Goal: Task Accomplishment & Management: Use online tool/utility

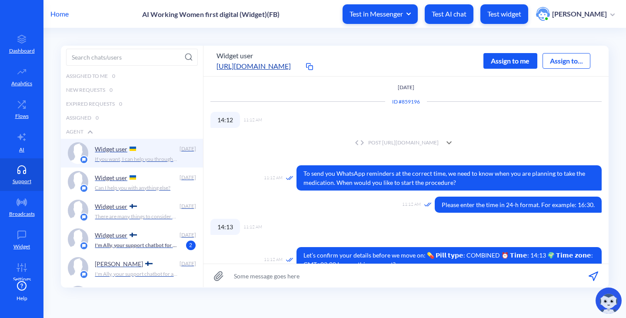
scroll to position [930, 0]
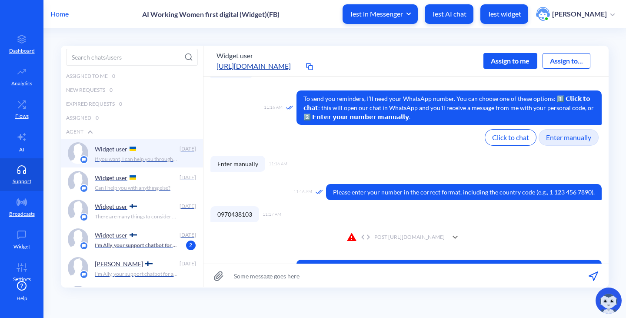
click at [63, 16] on p "Home" at bounding box center [59, 14] width 18 height 10
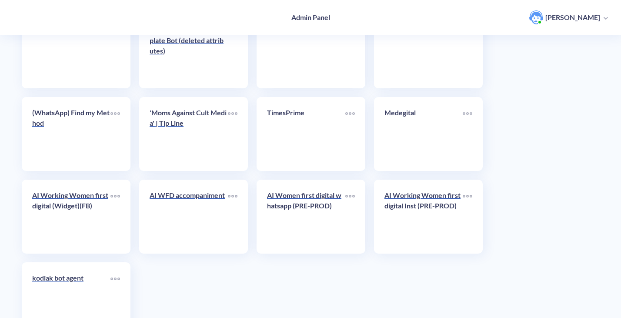
scroll to position [2349, 0]
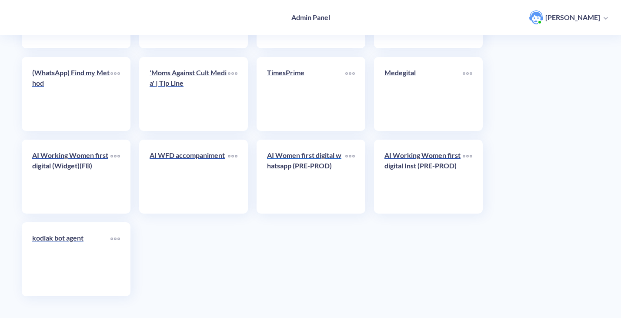
click at [290, 158] on p "AI Women first digital whatsapp (PRE-PROD)" at bounding box center [306, 160] width 78 height 21
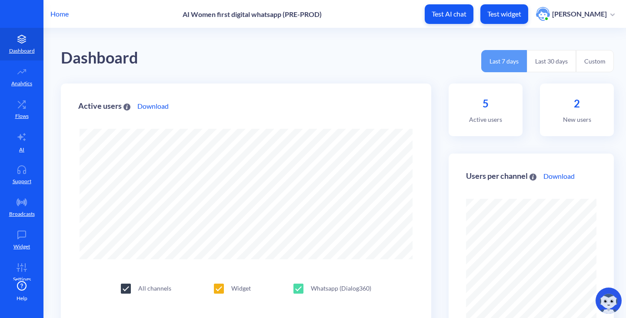
scroll to position [318, 626]
click at [16, 106] on icon at bounding box center [21, 104] width 17 height 9
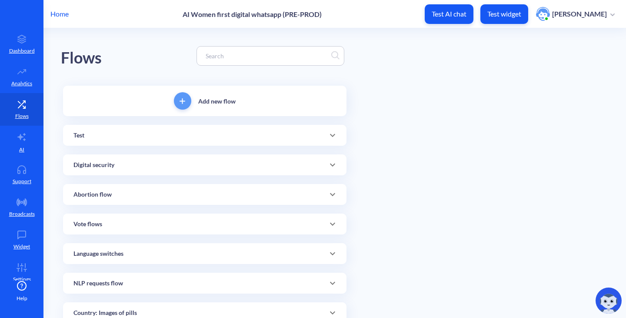
click at [217, 61] on div at bounding box center [270, 56] width 148 height 20
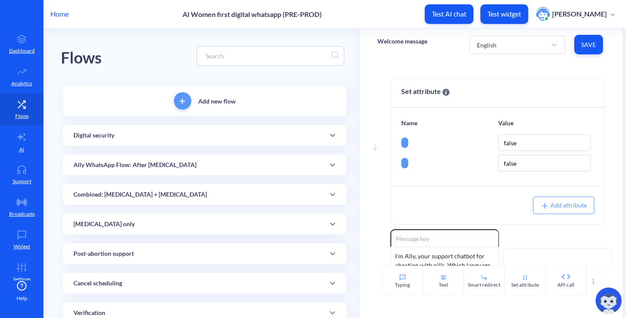
click at [210, 51] on input at bounding box center [266, 56] width 130 height 10
paste input "[MEDICAL_DATA]_SCHEDULED_1A"
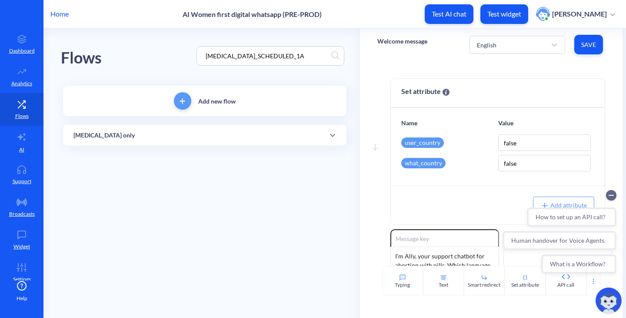
type input "[MEDICAL_DATA]_SCHEDULED_1A"
click at [153, 143] on div "[MEDICAL_DATA] only" at bounding box center [204, 135] width 283 height 21
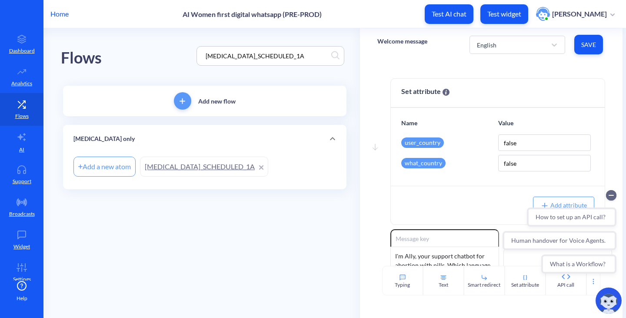
click at [173, 160] on link "[MEDICAL_DATA]_SCHEDULED_1A" at bounding box center [204, 166] width 128 height 20
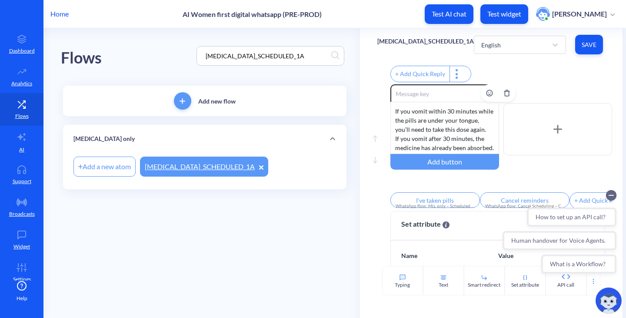
scroll to position [472, 0]
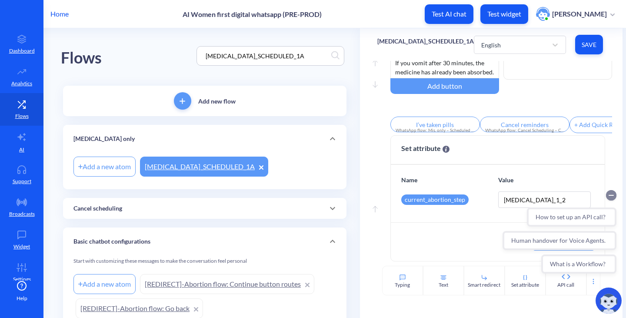
click at [611, 197] on circle "Collapse conversation starters" at bounding box center [611, 195] width 10 height 10
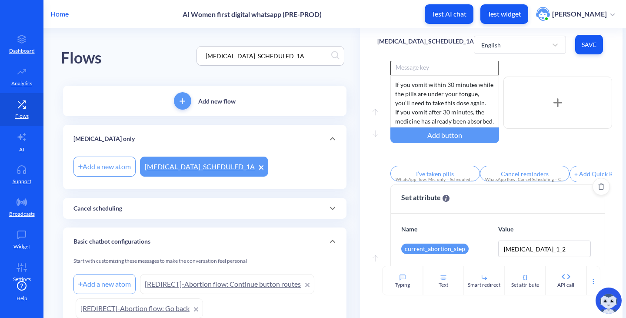
scroll to position [298, 0]
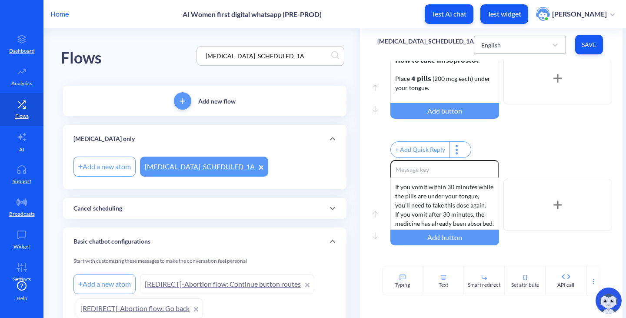
click at [509, 50] on div "English" at bounding box center [512, 45] width 70 height 16
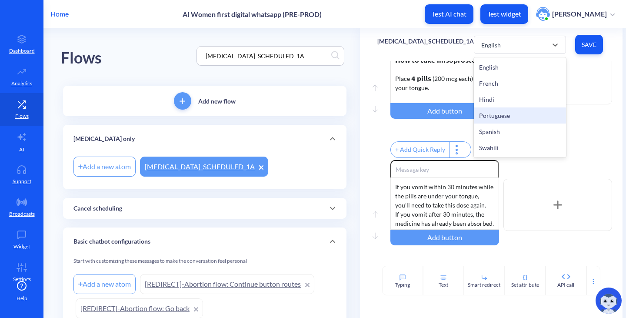
click at [501, 114] on div "Portuguese" at bounding box center [520, 115] width 92 height 16
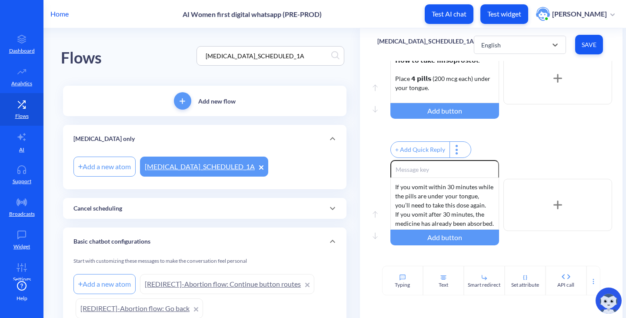
type input "1"
type input "2"
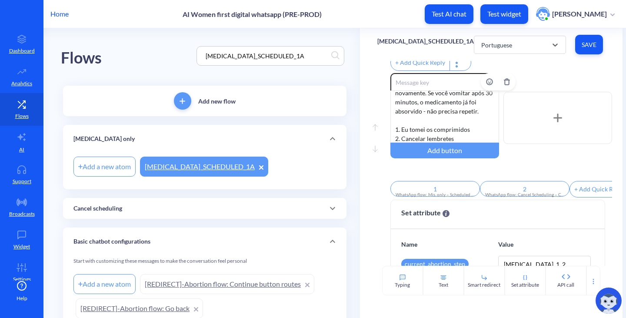
scroll to position [44, 0]
click at [429, 123] on div "Se você vomitar dentro de 30 minutos enquanto os comprimidos estão debaixo da s…" at bounding box center [444, 116] width 109 height 52
click at [418, 133] on div "Se você vomitar dentro de 30 minutos enquanto os comprimidos estão debaixo da s…" at bounding box center [444, 116] width 109 height 52
click at [483, 117] on div "Se você vomitar dentro de 30 minutos enquanto os comprimidos estão debaixo da s…" at bounding box center [444, 116] width 109 height 52
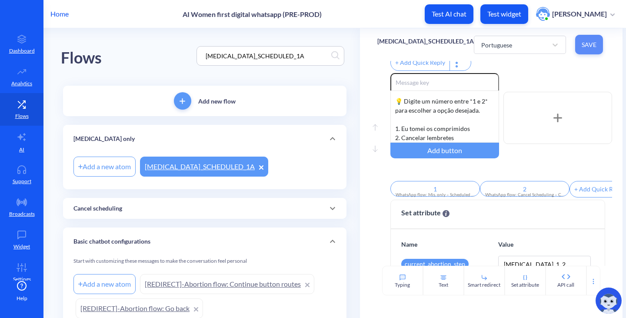
click at [594, 48] on span "Save" at bounding box center [589, 44] width 14 height 9
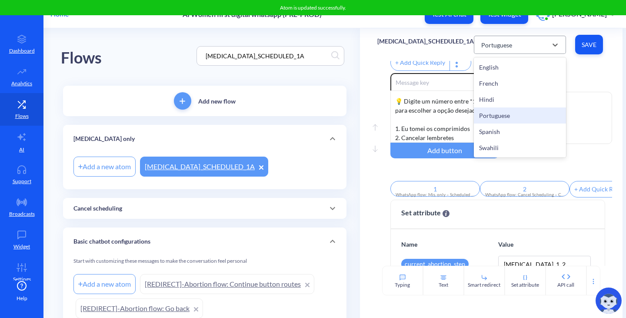
click at [521, 46] on div "Portuguese" at bounding box center [512, 45] width 70 height 16
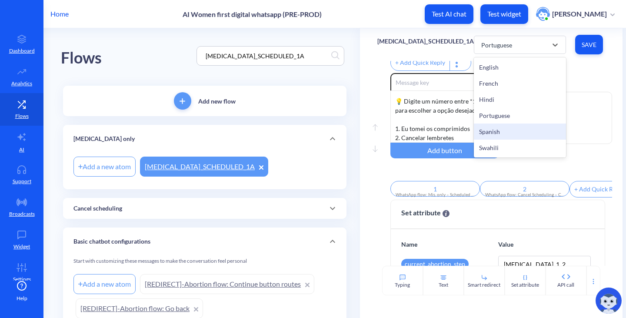
click at [499, 130] on div "Spanish" at bounding box center [520, 131] width 92 height 16
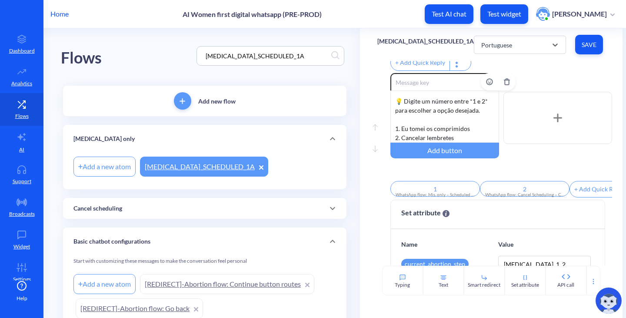
scroll to position [44, 0]
click at [456, 131] on div "Si vomitas dentro de los 30 minutos mientras las pastillas están debajo de tu l…" at bounding box center [444, 116] width 109 height 52
click at [475, 120] on div "Si vomitas dentro de los 30 minutos mientras las pastillas están debajo de tu l…" at bounding box center [444, 116] width 109 height 52
click at [582, 44] on span "Save" at bounding box center [589, 44] width 14 height 9
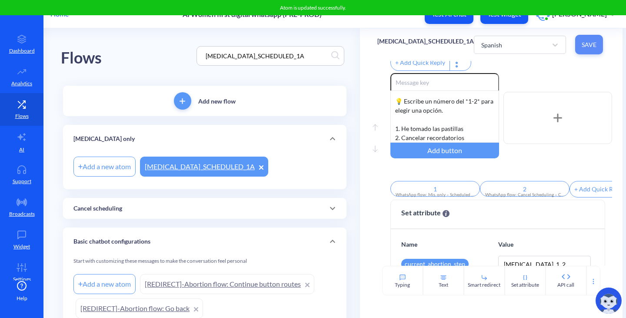
click at [582, 45] on span "Save" at bounding box center [589, 44] width 14 height 9
drag, startPoint x: 324, startPoint y: 59, endPoint x: 151, endPoint y: 46, distance: 173.5
click at [151, 46] on div "Flows [MEDICAL_DATA]_SCHEDULED_1A" at bounding box center [205, 55] width 288 height 55
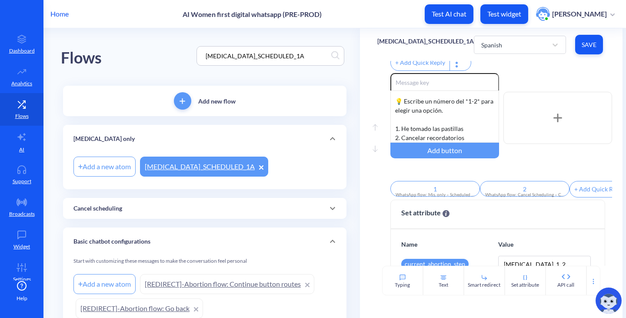
paste input "2"
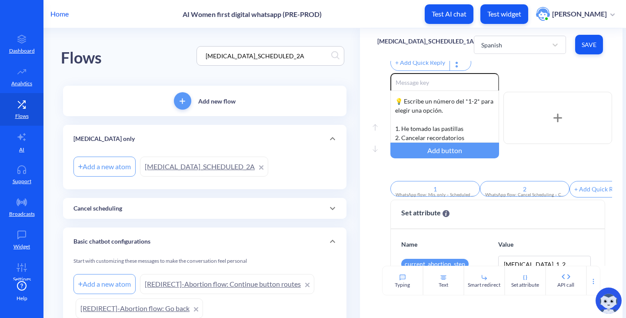
type input "[MEDICAL_DATA]_SCHEDULED_2A"
click at [206, 165] on link "[MEDICAL_DATA]_SCHEDULED_2A" at bounding box center [204, 166] width 128 height 20
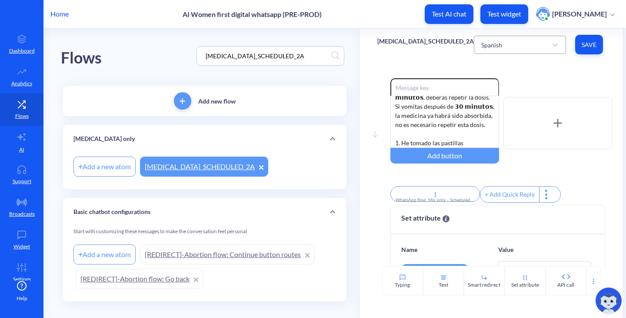
click at [500, 45] on div "Spanish" at bounding box center [512, 45] width 70 height 16
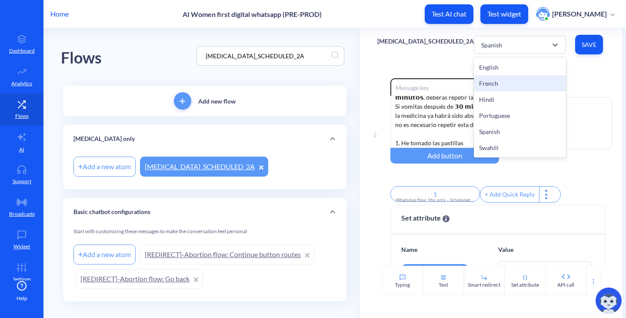
click at [501, 80] on div "French" at bounding box center [520, 83] width 92 height 16
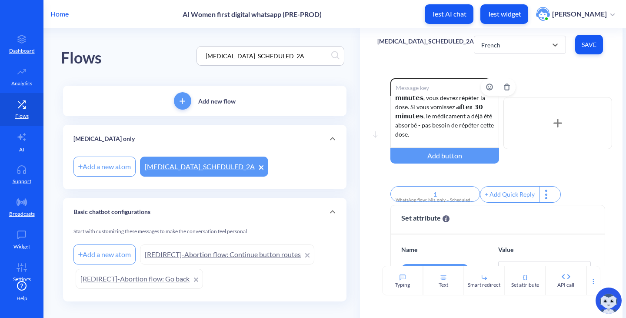
scroll to position [126, 0]
click at [445, 130] on div "Voici un rappel rapide de comment prendre les pilules : Placez 𝟰 𝗽𝗶𝗹𝘂𝗹𝗲𝘀 (𝟮𝟬𝟬 𝗺…" at bounding box center [444, 122] width 109 height 52
click at [475, 128] on div "Voici un rappel rapide de comment prendre les pilules : Placez 𝟰 𝗽𝗶𝗹𝘂𝗹𝗲𝘀 (𝟮𝟬𝟬 𝗺…" at bounding box center [444, 122] width 109 height 52
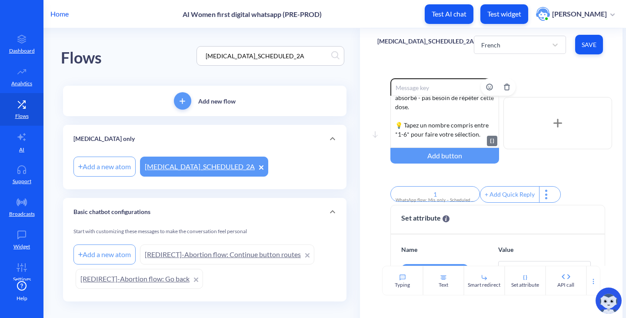
scroll to position [154, 0]
click at [404, 125] on div "Voici un rappel rapide de comment prendre les pilules : Placez 𝟰 𝗽𝗶𝗹𝘂𝗹𝗲𝘀 (𝟮𝟬𝟬 𝗺…" at bounding box center [444, 122] width 109 height 52
click at [588, 166] on div "Enable reactions Voici un rappel rapide de comment prendre les pilules : Placez…" at bounding box center [501, 123] width 222 height 90
click at [582, 46] on span "Save" at bounding box center [589, 44] width 14 height 9
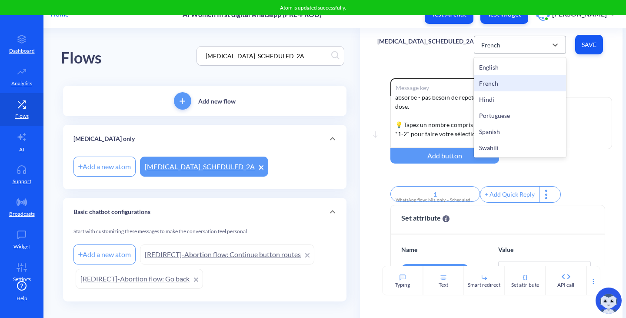
click at [477, 46] on div "French" at bounding box center [512, 45] width 70 height 16
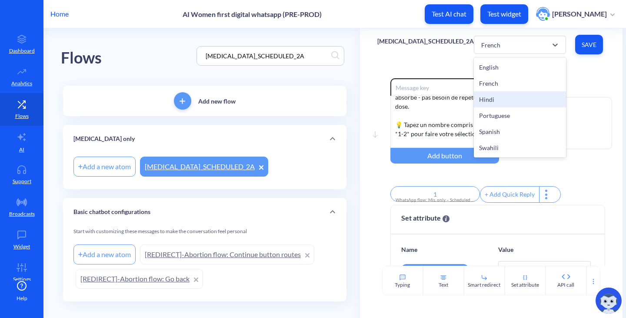
click at [503, 95] on div "Hindi" at bounding box center [520, 99] width 92 height 16
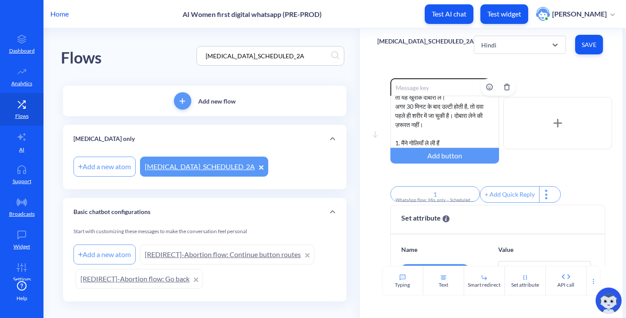
scroll to position [43, 0]
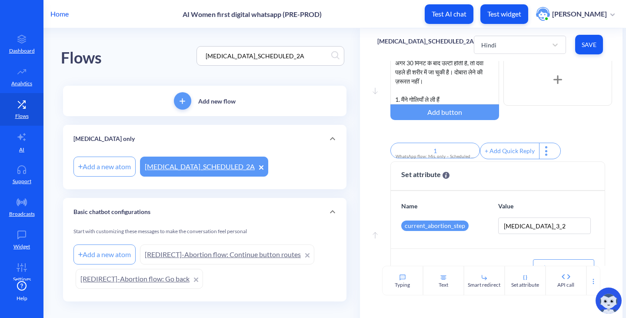
click at [457, 81] on div "गोलियाँ लेने का छोटा सा रिमाइंडर: 4 गोलियाँ (हर एक 200 माइक्रोग्राम) अपनी जीभ क…" at bounding box center [444, 78] width 109 height 52
click at [475, 75] on div "गोलियाँ लेने का छोटा सा रिमाइंडर: 4 गोलियाँ (हर एक 200 माइक्रोग्राम) अपनी जीभ क…" at bounding box center [444, 78] width 109 height 52
click at [590, 40] on button "Save" at bounding box center [589, 45] width 28 height 20
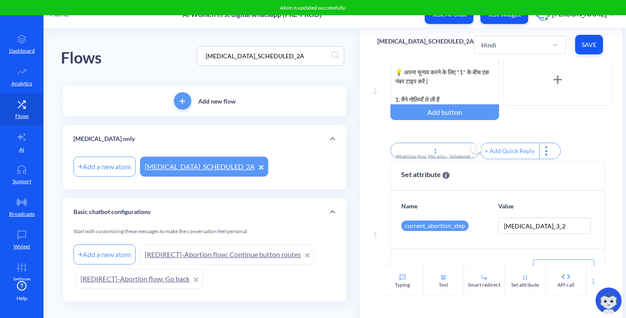
scroll to position [0, 0]
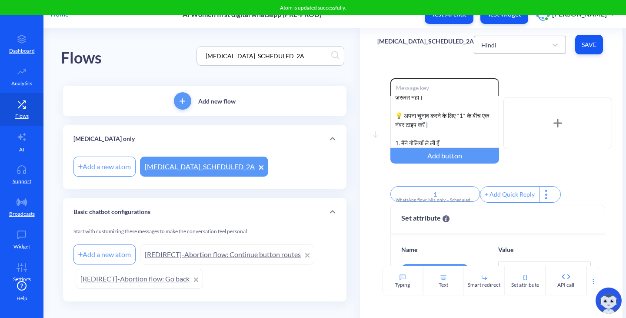
click at [488, 43] on div "Hindi" at bounding box center [488, 44] width 15 height 9
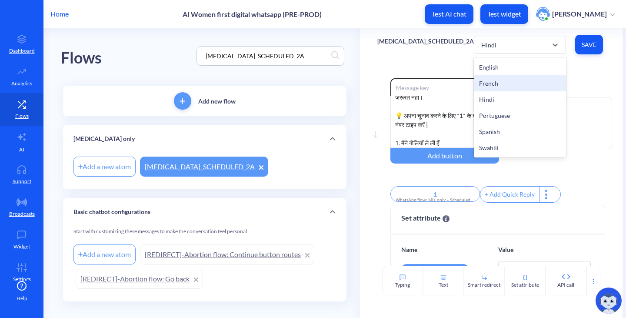
click at [489, 82] on div "French" at bounding box center [520, 83] width 92 height 16
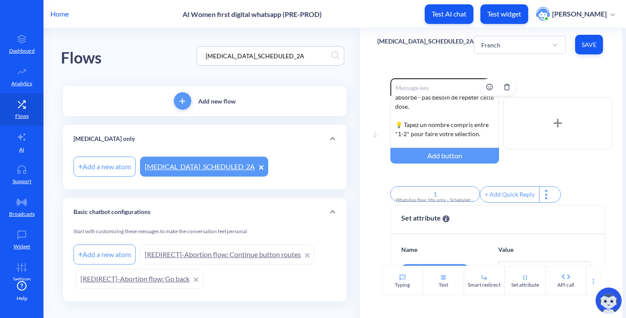
click at [407, 124] on div "Voici un rappel rapide de comment prendre les pilules : Placez 𝟰 𝗽𝗶𝗹𝘂𝗹𝗲𝘀 (𝟮𝟬𝟬 𝗺…" at bounding box center [444, 122] width 109 height 52
click at [405, 126] on div "Voici un rappel rapide de comment prendre les pilules : Placez 𝟰 𝗽𝗶𝗹𝘂𝗹𝗲𝘀 (𝟮𝟬𝟬 𝗺…" at bounding box center [444, 122] width 109 height 52
click at [528, 160] on div "Enable reactions Voici un rappel rapide de comment prendre les pilules : Placez…" at bounding box center [501, 123] width 222 height 90
click at [582, 46] on span "Save" at bounding box center [589, 44] width 14 height 9
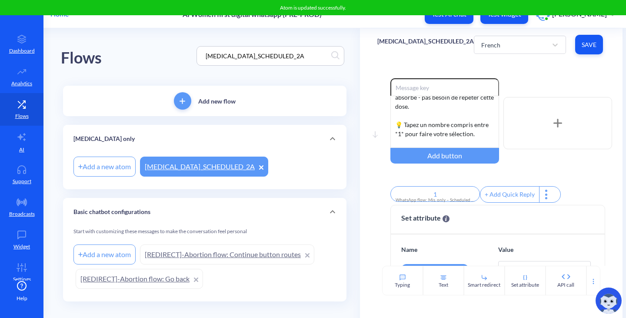
drag, startPoint x: 534, startPoint y: 41, endPoint x: 534, endPoint y: 54, distance: 12.6
click at [534, 42] on div "French" at bounding box center [512, 45] width 70 height 16
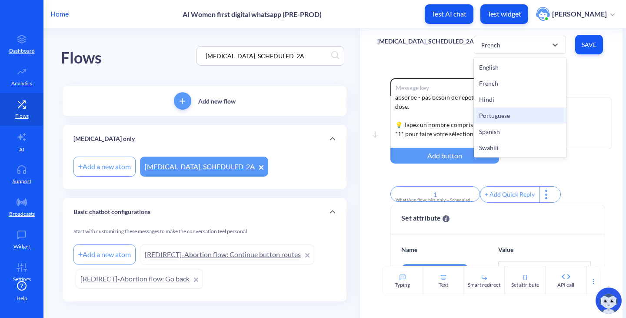
click at [501, 111] on div "Portuguese" at bounding box center [520, 115] width 92 height 16
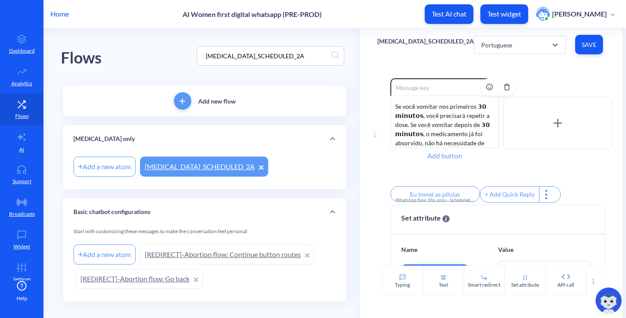
scroll to position [43, 0]
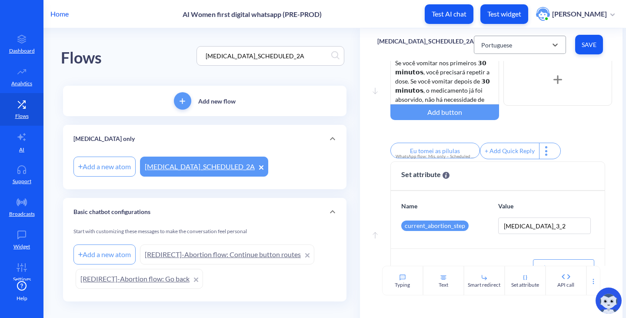
click at [496, 39] on div "Portuguese" at bounding box center [512, 45] width 70 height 16
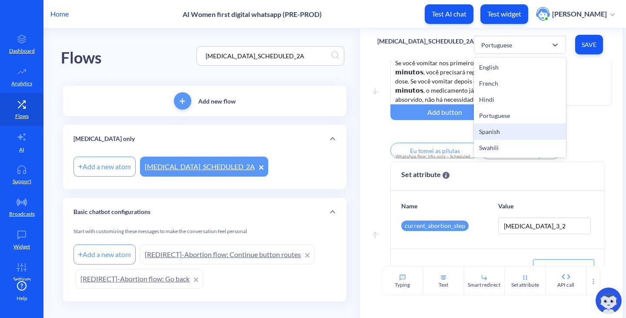
click at [492, 125] on div "Spanish" at bounding box center [520, 131] width 92 height 16
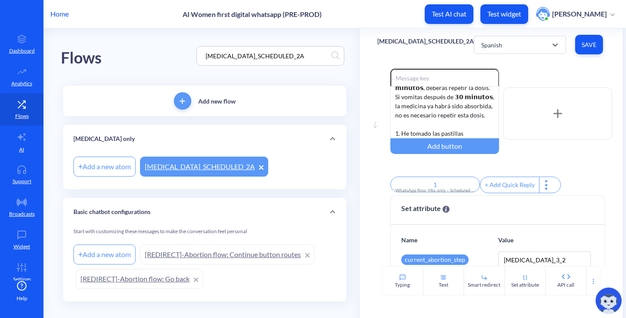
scroll to position [0, 0]
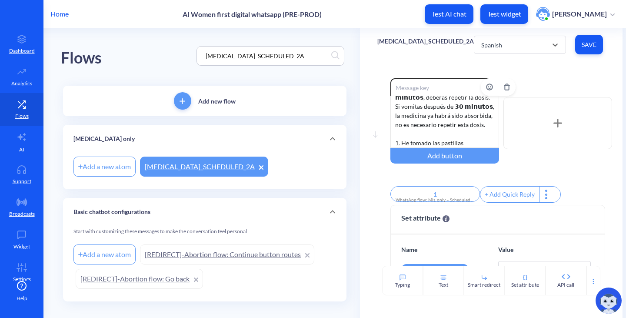
click at [470, 123] on div "Aquí tienes un recordatorio rápido de cómo tomar las pastillas: Coloca 𝟰 pastil…" at bounding box center [444, 122] width 109 height 52
click at [473, 117] on div "Aquí tienes un recordatorio rápido de cómo tomar las pastillas: Coloca 𝟰 pastil…" at bounding box center [444, 122] width 109 height 52
click at [560, 161] on div "Enable reactions Aquí tienes un recordatorio rápido de cómo tomar las pastillas…" at bounding box center [501, 123] width 222 height 90
click at [589, 46] on span "Save" at bounding box center [589, 44] width 14 height 9
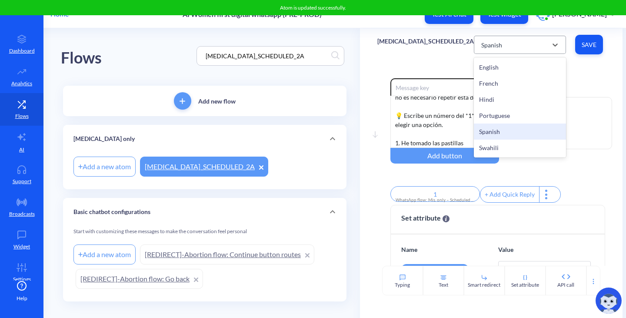
click at [492, 48] on div "Spanish" at bounding box center [491, 44] width 21 height 9
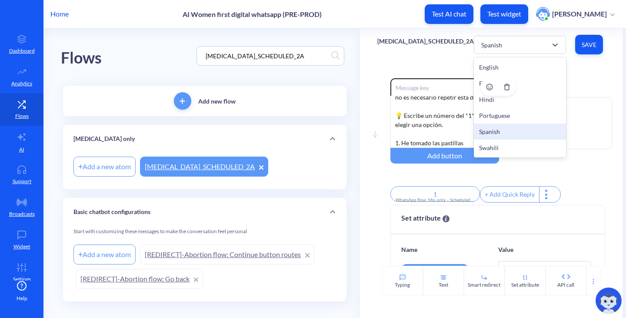
click at [497, 130] on div "Spanish" at bounding box center [520, 131] width 92 height 16
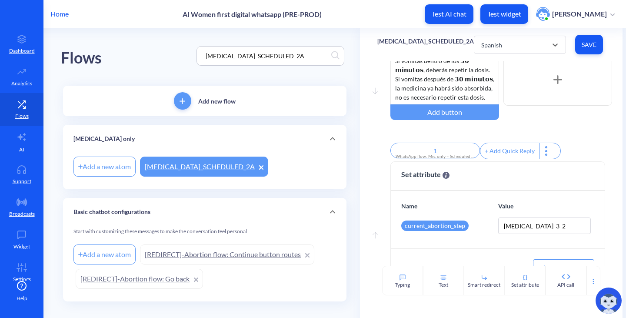
scroll to position [92, 0]
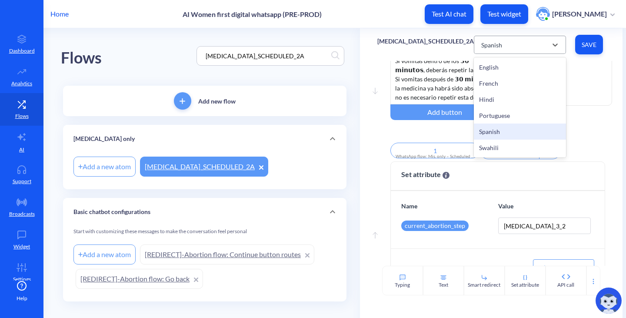
click at [516, 45] on div "Spanish" at bounding box center [512, 45] width 70 height 16
click at [493, 142] on div "Swahili" at bounding box center [520, 147] width 92 height 16
type input "Nimekunywa vidonge"
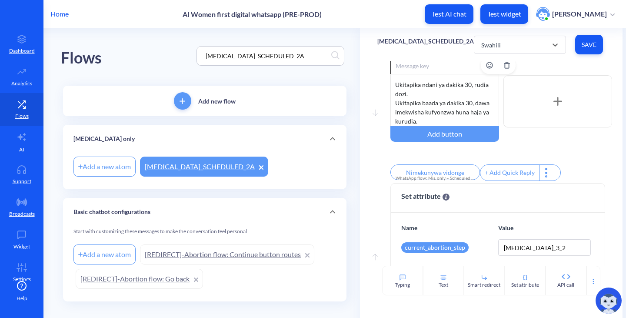
scroll to position [43, 0]
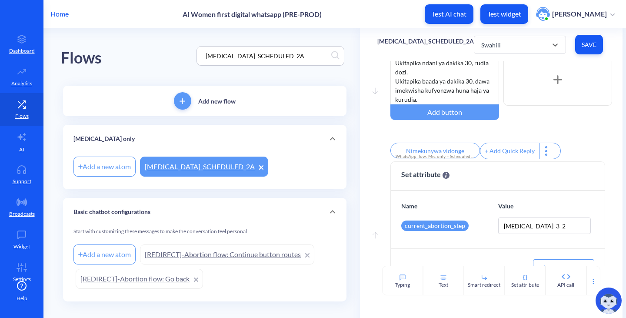
click at [501, 54] on div "option Swahili, selected. 6 results available. Select is focused ,type to refin…" at bounding box center [540, 45] width 132 height 24
click at [501, 48] on div "Swahili" at bounding box center [512, 45] width 70 height 16
drag, startPoint x: 300, startPoint y: 56, endPoint x: 86, endPoint y: 35, distance: 214.4
click at [86, 35] on div "Flows [MEDICAL_DATA]_SCHEDULED_2A" at bounding box center [205, 55] width 288 height 55
paste input "3"
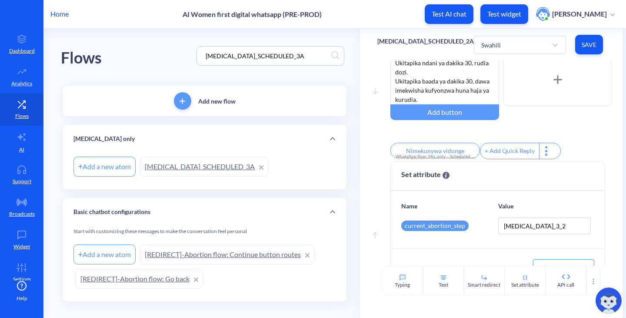
type input "[MEDICAL_DATA]_SCHEDULED_3A"
click at [203, 156] on div "Add a new atom [MEDICAL_DATA]_SCHEDULED_3A" at bounding box center [204, 166] width 262 height 24
click at [203, 160] on link "[MEDICAL_DATA]_SCHEDULED_3A" at bounding box center [204, 166] width 128 height 20
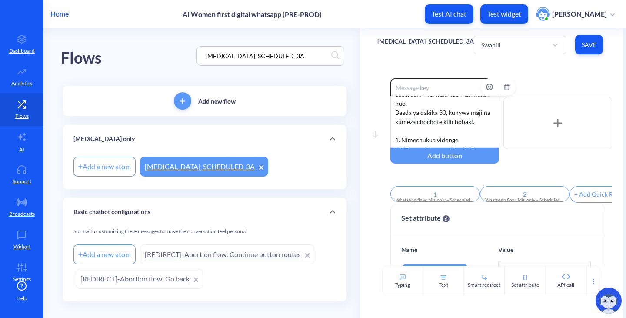
scroll to position [99, 0]
click at [478, 118] on div "⚠️ Hatua hii ni muhimu ,hakikisha unachukua dozi ya tatu, hata kama tayari umea…" at bounding box center [444, 122] width 109 height 52
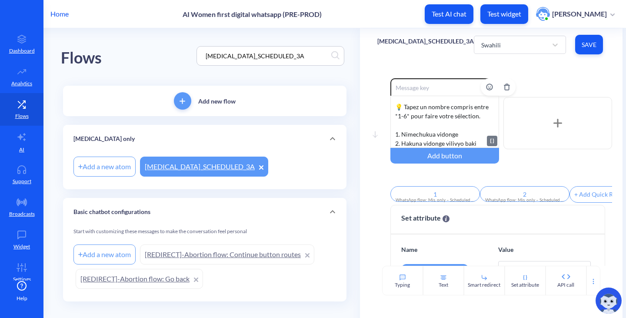
scroll to position [126, 0]
click at [406, 118] on div "⚠️ Hatua hii ni muhimu ,hakikisha unachukua dozi ya tatu, hata kama tayari umea…" at bounding box center [444, 122] width 109 height 52
click at [405, 115] on div "⚠️ Hatua hii ni muhimu ,hakikisha unachukua dozi ya tatu, hata kama tayari umea…" at bounding box center [444, 122] width 109 height 52
click at [540, 163] on div "Enable reactions ⚠️ Hatua hii ni muhimu ,hakikisha unachukua dozi ya tatu, hata…" at bounding box center [501, 123] width 222 height 90
click at [579, 49] on button "Save" at bounding box center [589, 45] width 28 height 20
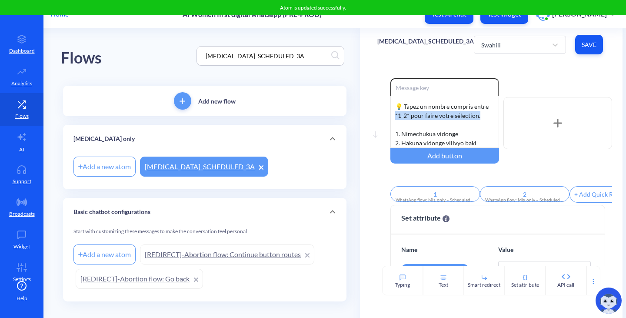
drag, startPoint x: 478, startPoint y: 114, endPoint x: 383, endPoint y: 111, distance: 95.2
click at [383, 111] on div "Move down Enable reactions ⚠️ Hatua hii ni muhimu ,hakikisha unachukua dozi ya …" at bounding box center [491, 141] width 228 height 126
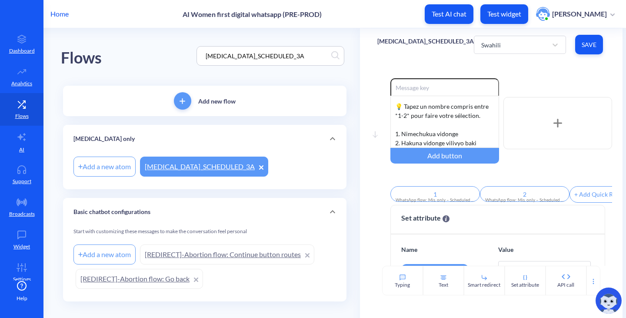
scroll to position [117, 0]
drag, startPoint x: 488, startPoint y: 117, endPoint x: 390, endPoint y: 113, distance: 98.8
click at [390, 113] on div "⚠️ Hatua hii ni muhimu ,hakikisha unachukua dozi ya tatu, hata kama tayari umea…" at bounding box center [444, 122] width 109 height 52
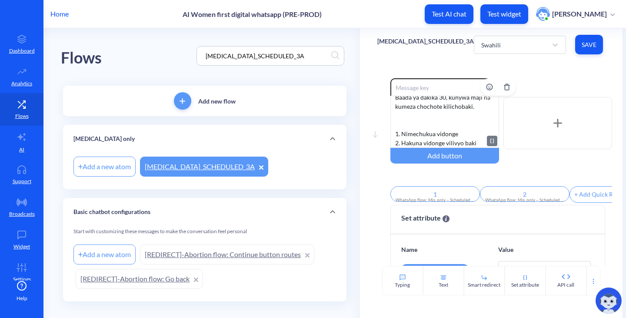
scroll to position [99, 0]
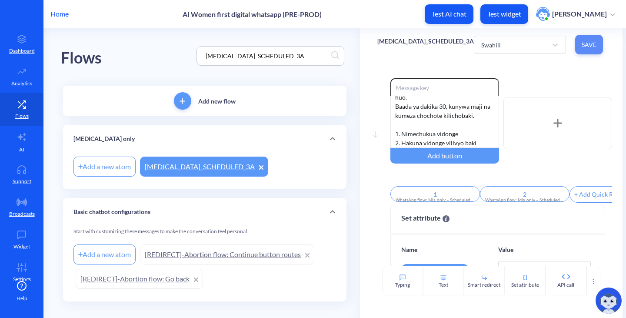
click at [592, 42] on span "Save" at bounding box center [589, 44] width 14 height 9
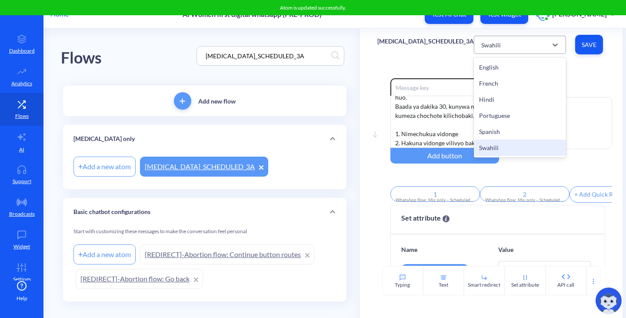
click at [495, 48] on div "Swahili" at bounding box center [512, 45] width 70 height 16
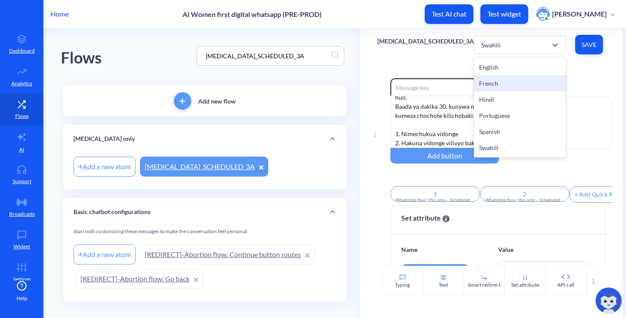
click at [492, 77] on div "French" at bounding box center [520, 83] width 92 height 16
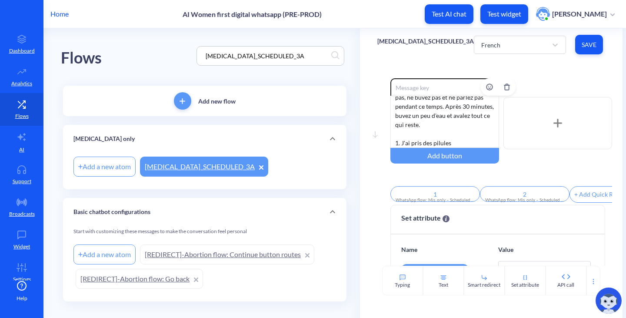
click at [488, 117] on div "⚠️ Cette étape est importante, assurez-vous de prendre cette troisième dose, mê…" at bounding box center [444, 122] width 109 height 52
click at [492, 117] on div "⚠️ Cette étape est importante, assurez-vous de prendre cette troisième dose, mê…" at bounding box center [444, 122] width 109 height 52
click at [406, 143] on div "⚠️ Cette étape est importante, assurez-vous de prendre cette troisième dose, mê…" at bounding box center [444, 122] width 109 height 52
click at [582, 156] on div "Enable reactions ⚠️ Cette étape est importante, assurez-vous de prendre cette t…" at bounding box center [501, 123] width 222 height 90
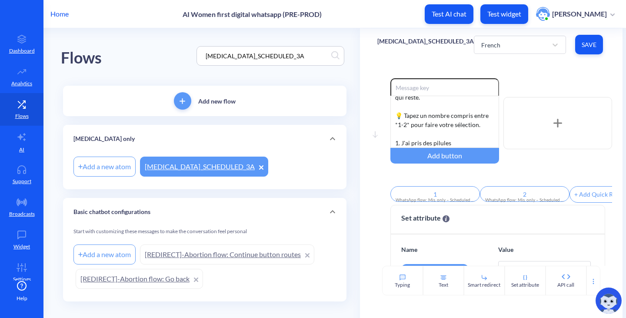
click at [592, 45] on span "Save" at bounding box center [589, 44] width 14 height 9
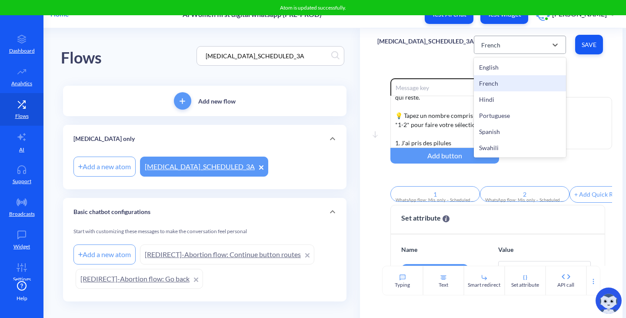
click at [497, 53] on div "French" at bounding box center [520, 45] width 92 height 18
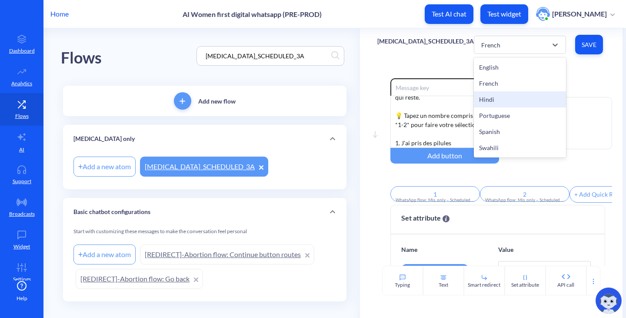
click at [484, 100] on div "Hindi" at bounding box center [520, 99] width 92 height 16
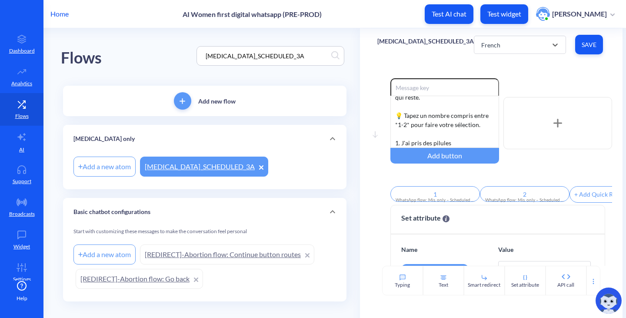
type input "मैंने गोलियाँ ले ली हैं"
type input "कोई गोली बाकी नहीं"
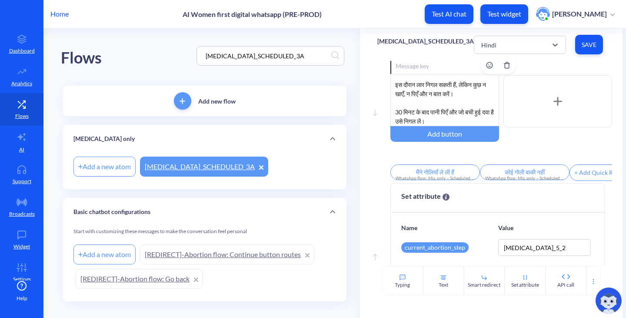
scroll to position [43, 0]
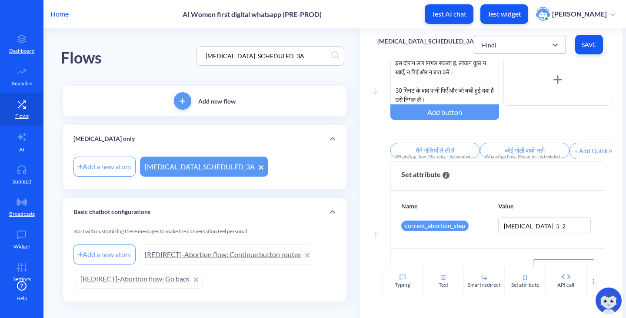
click at [486, 40] on div "Hindi" at bounding box center [512, 45] width 70 height 16
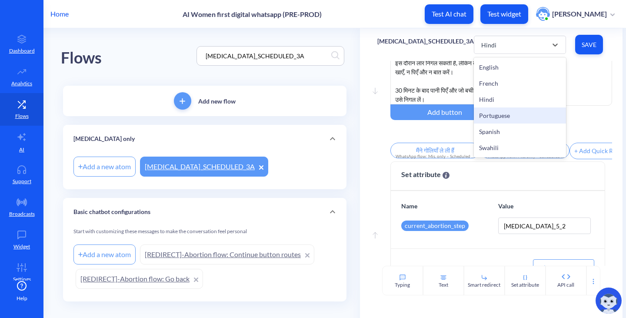
click at [489, 119] on div "Portuguese" at bounding box center [520, 115] width 92 height 16
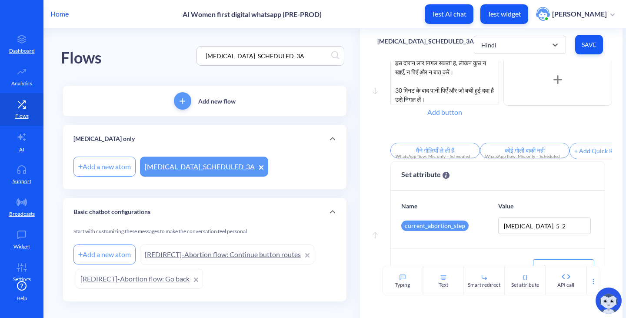
type input "1"
type input "2"
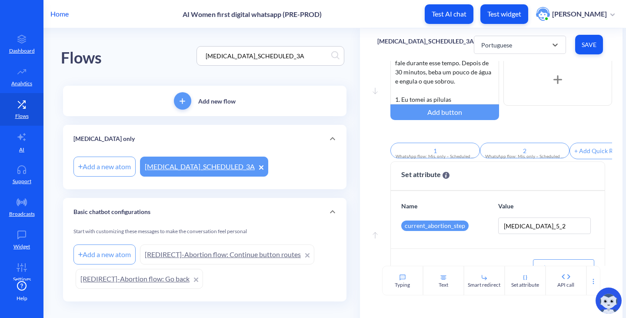
click at [450, 85] on div "⚠️ Este passo é importante, certifique-se de tomar esta terceira dose, mesmo qu…" at bounding box center [444, 78] width 109 height 52
click at [480, 101] on div "⚠️ Este passo é importante, certifique-se de tomar esta terceira dose, mesmo qu…" at bounding box center [444, 78] width 109 height 52
click at [482, 101] on div "⚠️ Este passo é importante, certifique-se de tomar esta terceira dose, mesmo qu…" at bounding box center [444, 78] width 109 height 52
click at [587, 44] on span "Save" at bounding box center [589, 44] width 14 height 9
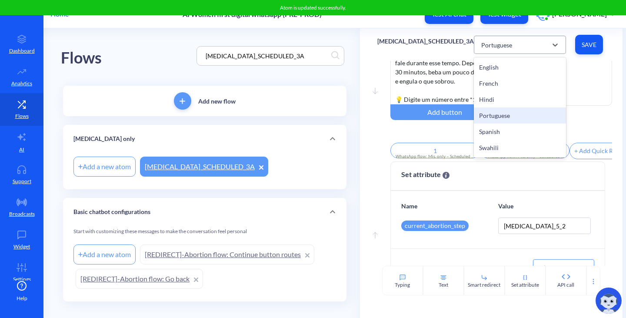
click at [515, 40] on div "Portuguese" at bounding box center [512, 45] width 70 height 16
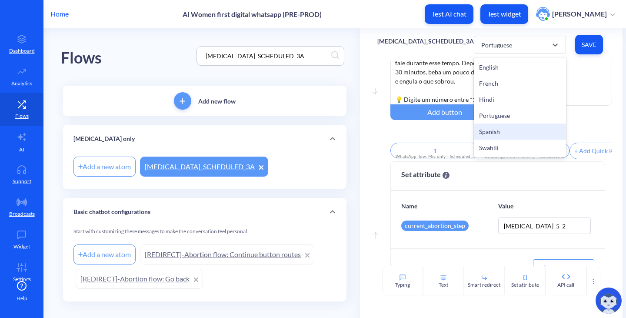
click at [504, 126] on div "Spanish" at bounding box center [520, 131] width 92 height 16
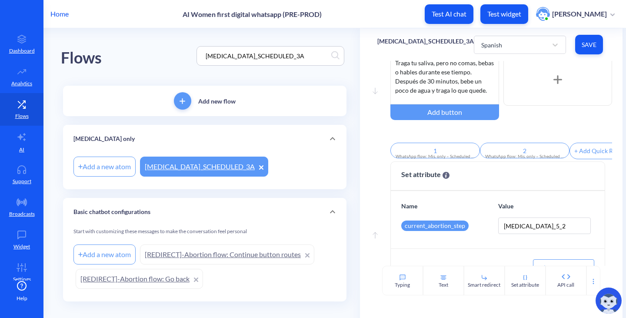
click at [485, 83] on div "⚠️ Este paso es importante, asegúrate de tomar esta tercera dosis, incluso si y…" at bounding box center [444, 78] width 109 height 52
click at [474, 100] on div "⚠️ Este paso es importante, asegúrate de tomar esta tercera dosis, incluso si y…" at bounding box center [444, 78] width 109 height 52
click at [591, 43] on span "Save" at bounding box center [589, 44] width 14 height 9
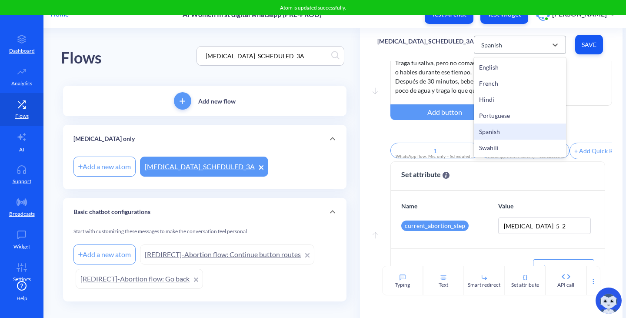
click at [492, 43] on div "Spanish" at bounding box center [491, 44] width 21 height 9
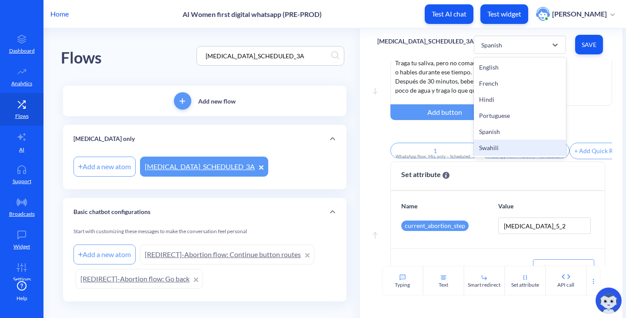
click at [488, 146] on div "Swahili" at bounding box center [520, 147] width 92 height 16
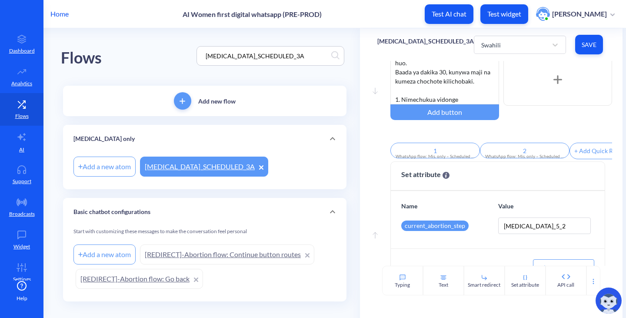
click at [476, 84] on div "⚠️ Hatua hii ni muhimu ,hakikisha unachukua dozi ya tatu, hata kama tayari umea…" at bounding box center [444, 78] width 109 height 52
click at [472, 100] on div "⚠️ Hatua hii ni muhimu ,hakikisha unachukua dozi ya tatu, hata kama tayari umea…" at bounding box center [444, 78] width 109 height 52
click at [576, 124] on div "Enable reactions ⚠️ Hatua hii ni muhimu ,hakikisha unachukua dozi ya tatu, hata…" at bounding box center [501, 80] width 222 height 90
click at [580, 50] on button "Save" at bounding box center [589, 45] width 28 height 20
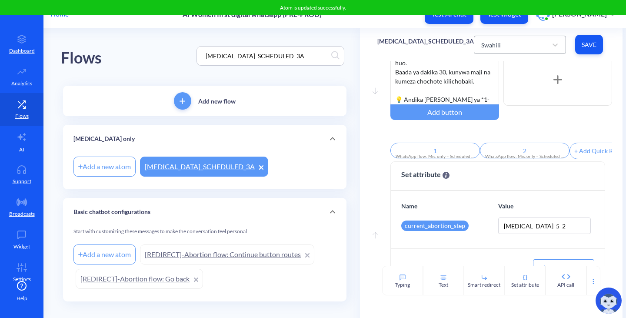
click at [536, 43] on div "Swahili" at bounding box center [512, 45] width 70 height 16
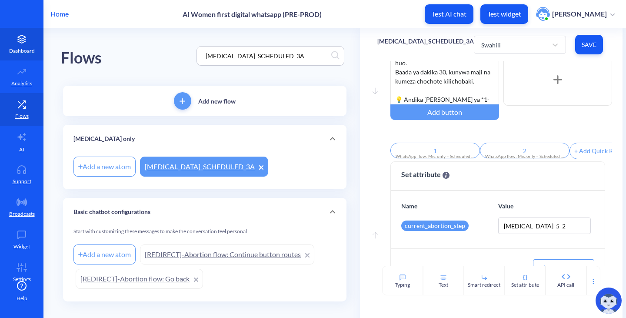
drag, startPoint x: 300, startPoint y: 59, endPoint x: 27, endPoint y: 39, distance: 273.6
click at [27, 39] on div "Home AI Women first digital whatsapp (PRE-PROD) Test AI chat Test widget [PERSO…" at bounding box center [313, 159] width 626 height 318
paste input "COMBINED_SCHEDULED_1"
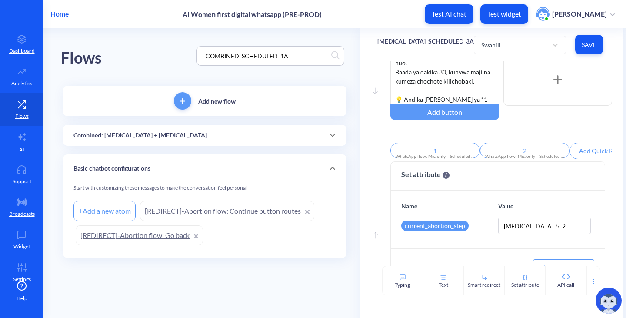
type input "COMBINED_SCHEDULED_1A"
click at [173, 134] on p "Combined: [MEDICAL_DATA] + [MEDICAL_DATA]" at bounding box center [139, 135] width 133 height 9
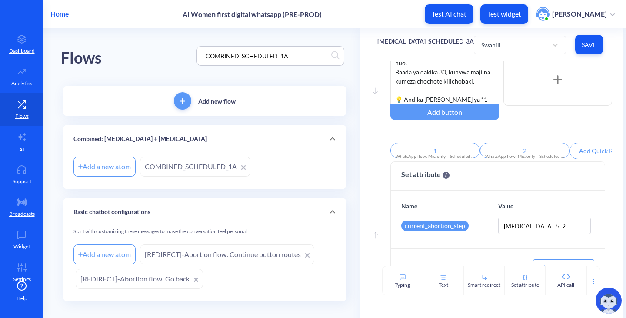
click at [218, 161] on link "COMBINED_SCHEDULED_1A" at bounding box center [195, 166] width 110 height 20
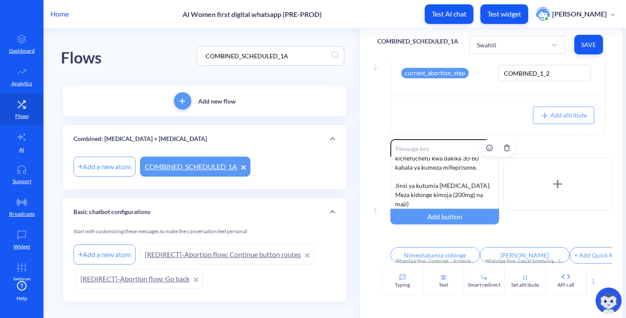
scroll to position [63, 0]
click at [478, 51] on div "Swahili" at bounding box center [509, 45] width 74 height 16
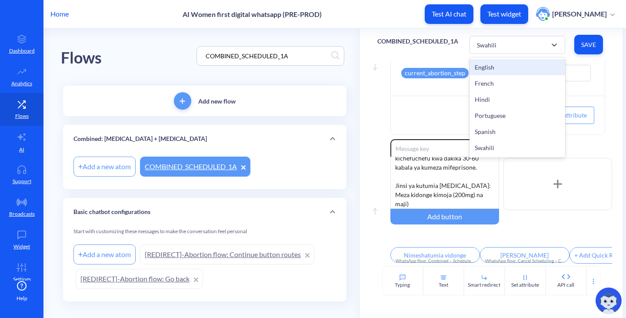
click at [479, 66] on div "English" at bounding box center [517, 67] width 96 height 16
type input "I’ve taken the pill"
type input "Cancel reminders"
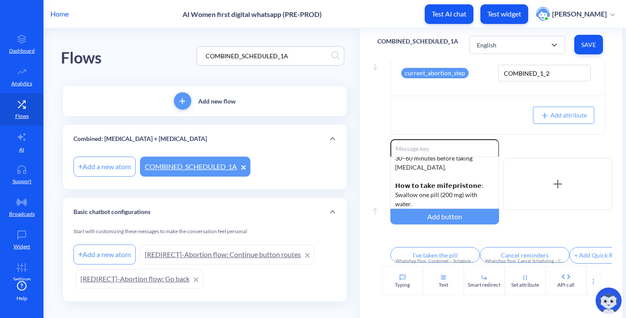
scroll to position [53, 0]
click at [484, 44] on div "English" at bounding box center [487, 44] width 20 height 9
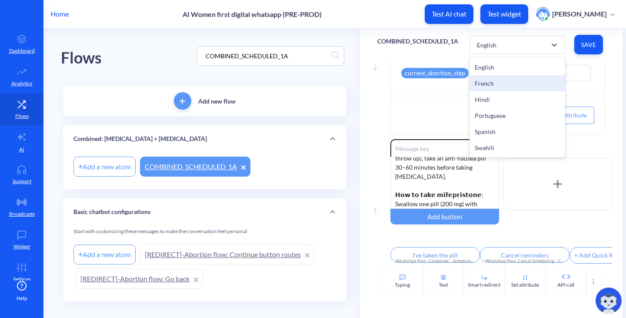
click at [483, 78] on div "French" at bounding box center [517, 83] width 96 height 16
type input "J'ai pris la pilule"
type input "Annuler les rappels"
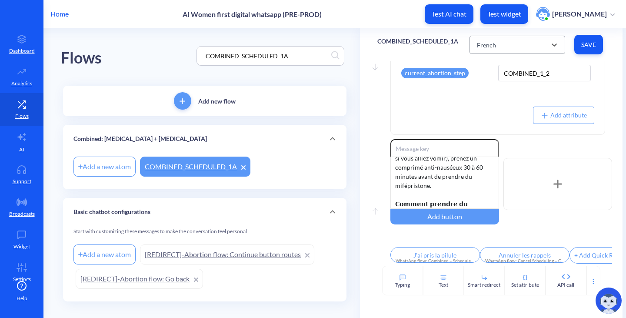
click at [486, 47] on div "French" at bounding box center [486, 44] width 19 height 9
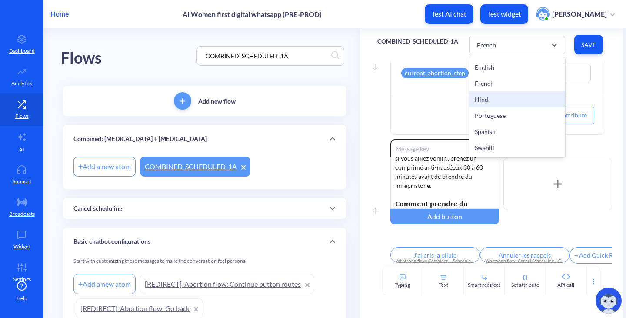
click at [483, 97] on div "Hindi" at bounding box center [517, 99] width 96 height 16
type input "मैंने गोली ले ली है"
type input "रिमाइंडर रद्द करें"
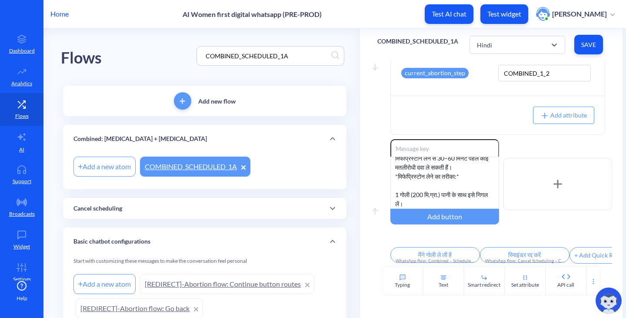
scroll to position [44, 0]
click at [488, 50] on div "Hindi" at bounding box center [509, 45] width 74 height 16
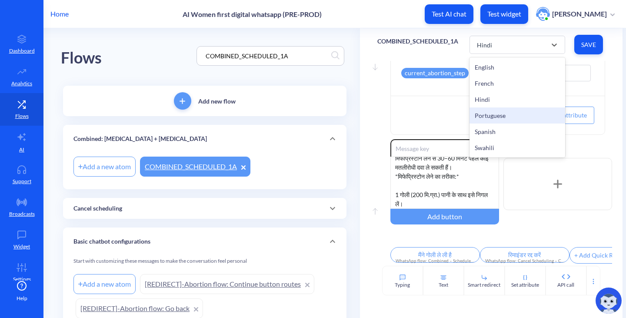
click at [488, 116] on div "Portuguese" at bounding box center [517, 115] width 96 height 16
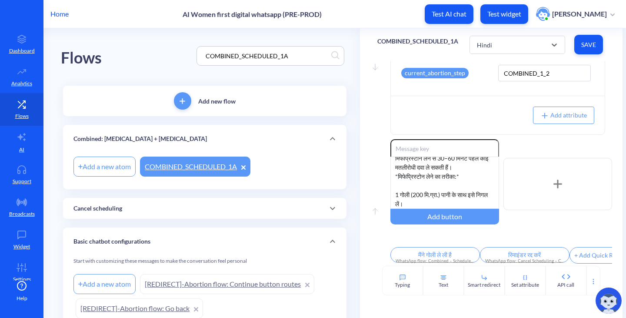
type input "Eu tomei a pílula"
type input "Cancelar lembretes"
click at [490, 43] on div "Portuguese" at bounding box center [492, 44] width 31 height 9
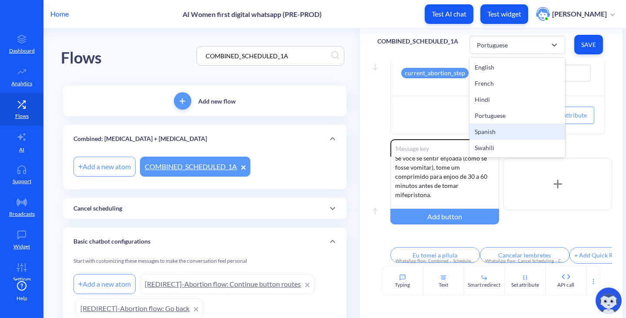
click at [490, 129] on div "Spanish" at bounding box center [517, 131] width 96 height 16
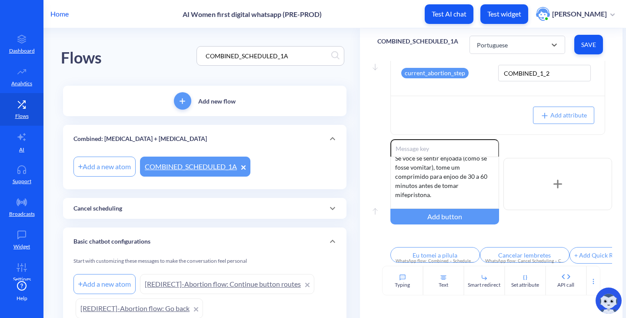
type input "1"
type input "2"
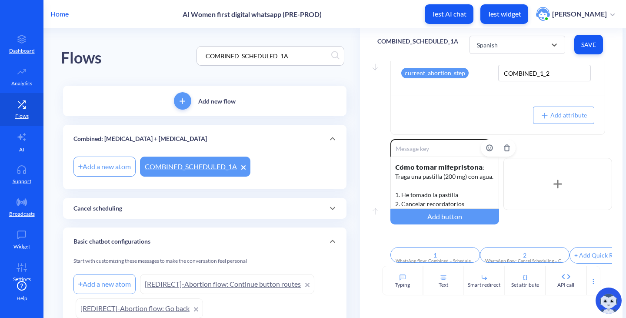
scroll to position [90, 0]
click at [414, 171] on div "Este es tu primer recordatorio, es hora de tomar la primera pastilla: 𝗺𝗶𝗳𝗲𝗽𝗿𝗶𝘀𝘁…" at bounding box center [444, 182] width 109 height 52
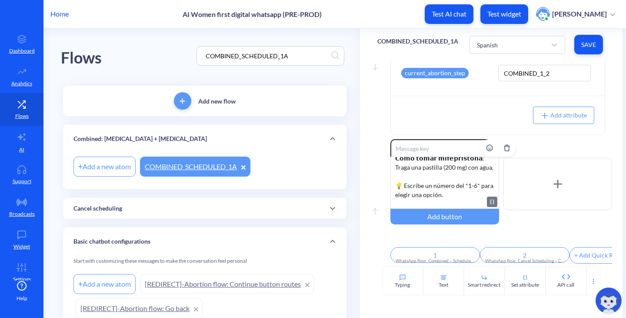
click at [472, 189] on div "Este es tu primer recordatorio, es hora de tomar la primera pastilla: 𝗺𝗶𝗳𝗲𝗽𝗿𝗶𝘀𝘁…" at bounding box center [444, 182] width 109 height 52
click at [474, 191] on div "Este es tu primer recordatorio, es hora de tomar la primera pastilla: 𝗺𝗶𝗳𝗲𝗽𝗿𝗶𝘀𝘁…" at bounding box center [444, 182] width 109 height 52
click at [565, 216] on div "Enable reactions Este es tu primer recordatorio, es hora de tomar la primera pa…" at bounding box center [501, 184] width 222 height 90
click at [589, 48] on span "Save" at bounding box center [588, 44] width 15 height 9
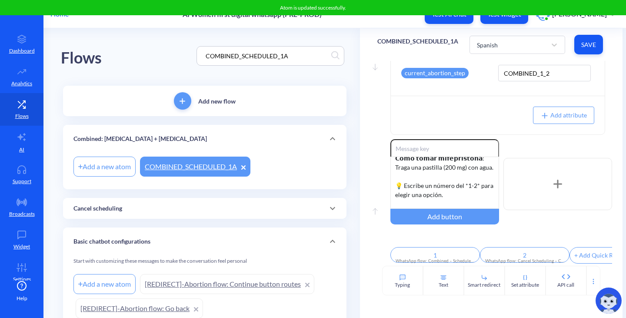
drag, startPoint x: 302, startPoint y: 56, endPoint x: 116, endPoint y: 44, distance: 185.9
click at [117, 44] on div "Flows COMBINED_SCHEDULED_1A" at bounding box center [205, 55] width 288 height 55
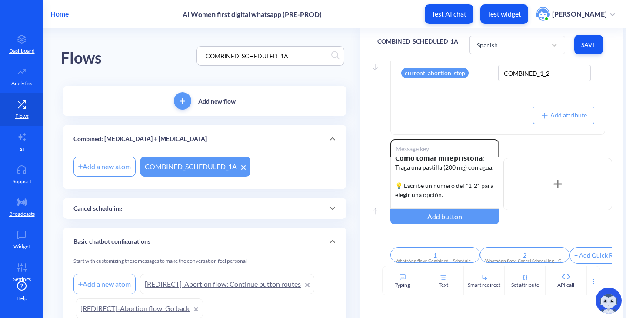
paste input "REASSURING_1"
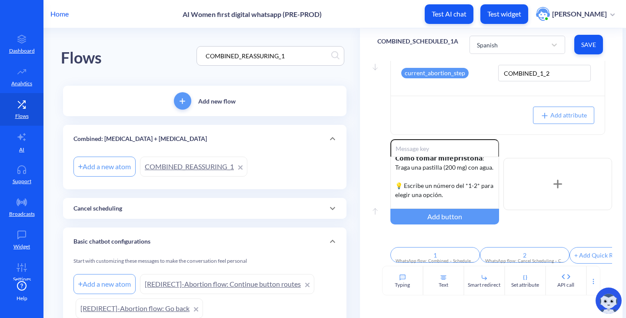
type input "COMBINED_REASSURING_1"
click at [209, 167] on link "COMBINED_REASSURING_1" at bounding box center [193, 166] width 107 height 20
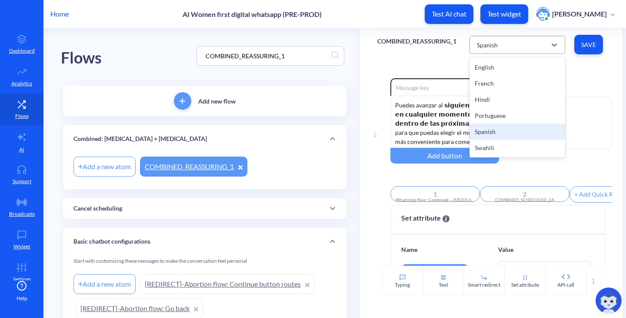
drag, startPoint x: 542, startPoint y: 48, endPoint x: 515, endPoint y: 74, distance: 36.9
click at [542, 48] on div "Spanish" at bounding box center [509, 45] width 74 height 16
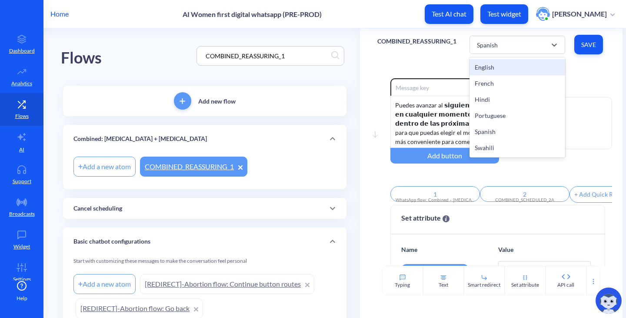
click at [491, 70] on div "English" at bounding box center [517, 67] width 96 height 16
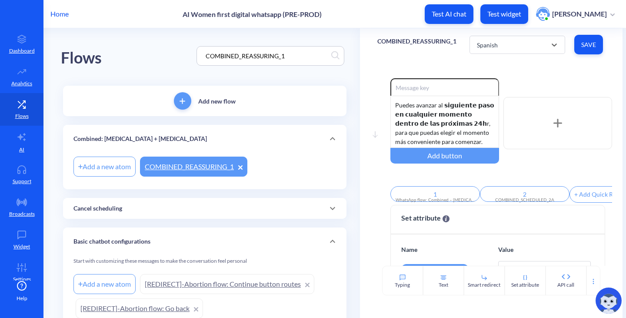
type input "Schedule for later"
type input "Start now"
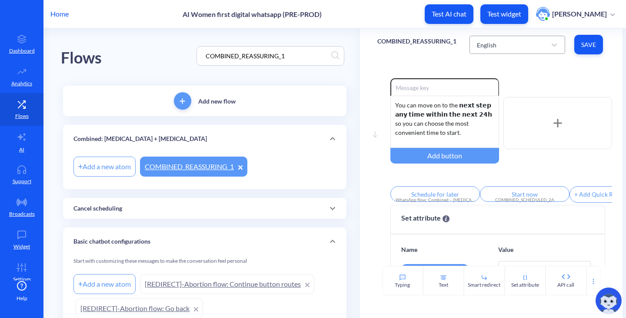
drag, startPoint x: 496, startPoint y: 35, endPoint x: 495, endPoint y: 43, distance: 8.3
click at [496, 36] on div "English Save" at bounding box center [537, 45] width 136 height 24
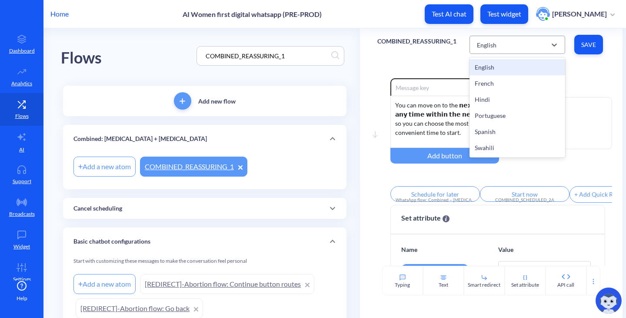
click at [495, 47] on div "English" at bounding box center [509, 45] width 74 height 16
click at [492, 84] on div "French" at bounding box center [517, 83] width 96 height 16
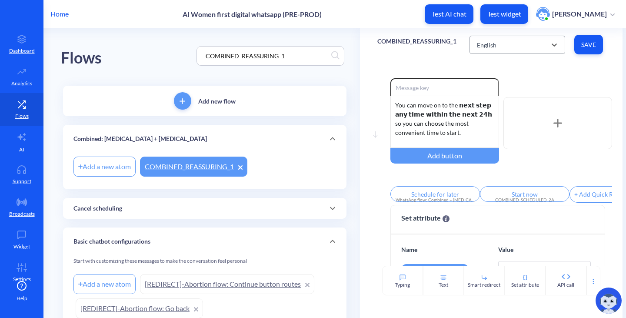
type input "1"
type input "2"
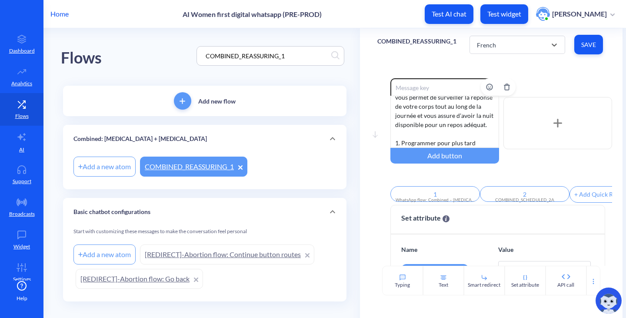
click at [485, 112] on div "Vous pouvez passer à 𝗹'𝗲́𝘁𝗮𝗽𝗲 𝘀𝘂𝗶𝘃𝗮𝗻𝘁𝗲 𝗮̀ 𝘁𝗼𝘂𝘁 𝗺𝗼𝗺𝗲𝗻𝘁 𝗱𝗮𝗻𝘀 𝗹𝗲𝘀 𝟮𝟰𝗵 𝗽𝗿𝗼𝗰𝗵𝗮𝗶𝗻𝗲𝘀, …" at bounding box center [444, 122] width 109 height 52
click at [403, 144] on div "Vous pouvez passer à 𝗹'𝗲́𝘁𝗮𝗽𝗲 𝘀𝘂𝗶𝘃𝗮𝗻𝘁𝗲 𝗮̀ 𝘁𝗼𝘂𝘁 𝗺𝗼𝗺𝗲𝗻𝘁 𝗱𝗮𝗻𝘀 𝗹𝗲𝘀 𝟮𝟰𝗵 𝗽𝗿𝗼𝗰𝗵𝗮𝗶𝗻𝗲𝘀, …" at bounding box center [444, 122] width 109 height 52
click at [546, 166] on div "Enable reactions Vous pouvez passer à 𝗹'𝗲́𝘁𝗮𝗽𝗲 𝘀𝘂𝗶𝘃𝗮𝗻𝘁𝗲 𝗮̀ 𝘁𝗼𝘂𝘁 𝗺𝗼𝗺𝗲𝗻𝘁 𝗱𝗮𝗻𝘀 𝗹𝗲𝘀…" at bounding box center [501, 123] width 222 height 90
click at [596, 41] on button "Save" at bounding box center [588, 45] width 29 height 20
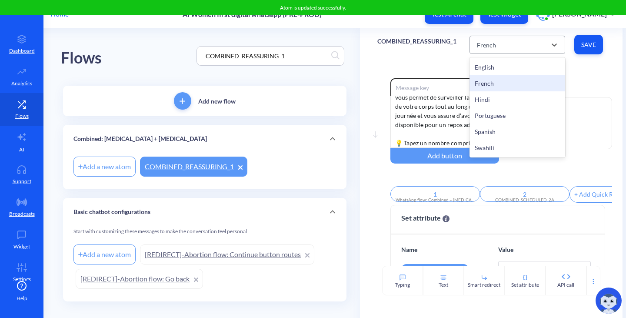
click at [509, 47] on div "French" at bounding box center [509, 45] width 74 height 16
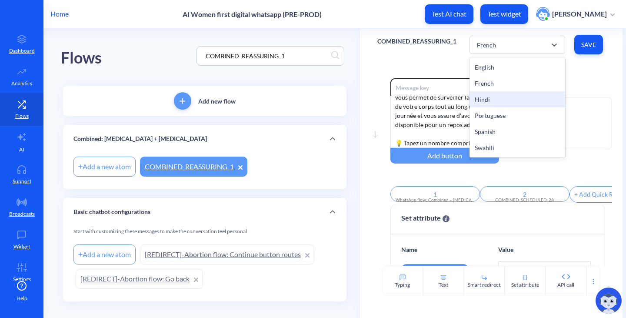
click at [495, 94] on div "Hindi" at bounding box center [517, 99] width 96 height 16
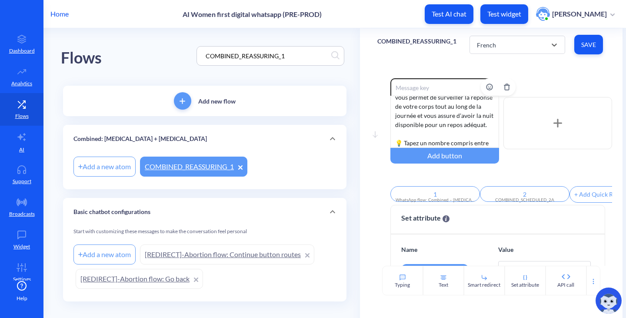
type input "बाद में शेड्यूल करें"
type input "अब शुरू करें"
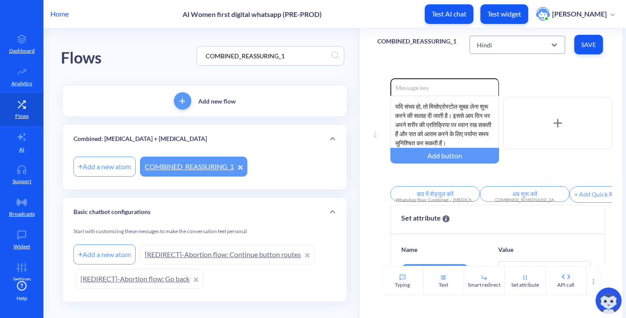
click at [521, 38] on div "Hindi" at bounding box center [509, 45] width 74 height 16
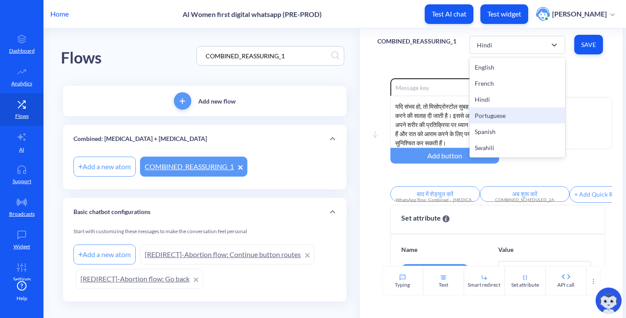
click at [487, 109] on div "Portuguese" at bounding box center [517, 115] width 96 height 16
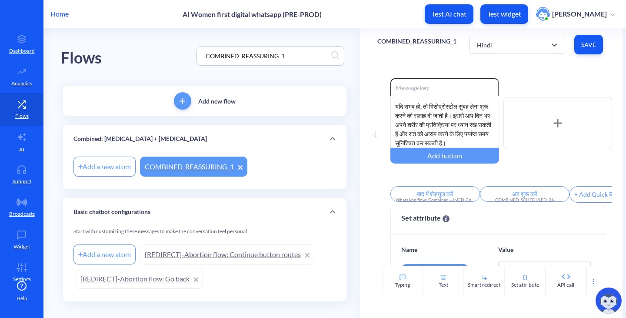
type input "1"
type input "2"
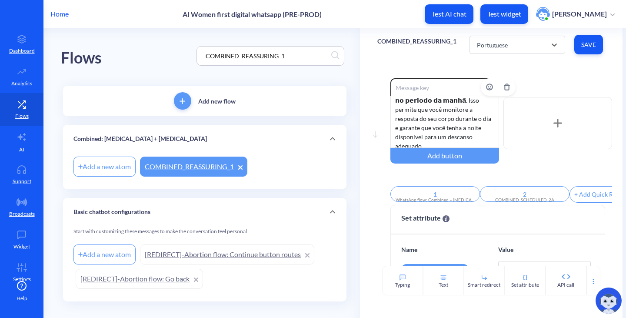
scroll to position [154, 0]
click at [470, 113] on div "Você pode passar para 𝗼 𝗽𝗿𝗼́𝘅𝗶𝗺𝗼 𝗽𝗮𝘀𝘀𝗼 𝗮 𝗾𝘂𝗮𝗹𝗾𝘂𝗲𝗿 𝗺𝗼𝗺𝗲𝗻𝘁𝗼 𝗱𝗲𝗻𝘁𝗿𝗼 𝗱𝗮𝘀 𝗽𝗿𝗼́𝘅𝗶𝗺𝗮𝘀 …" at bounding box center [444, 122] width 109 height 52
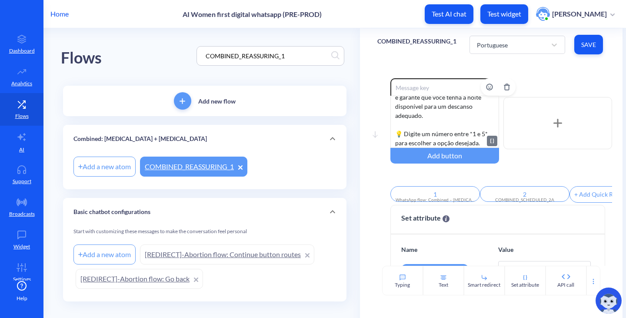
click at [483, 107] on div "Você pode passar para 𝗼 𝗽𝗿𝗼́𝘅𝗶𝗺𝗼 𝗽𝗮𝘀𝘀𝗼 𝗮 𝗾𝘂𝗮𝗹𝗾𝘂𝗲𝗿 𝗺𝗼𝗺𝗲𝗻𝘁𝗼 𝗱𝗲𝗻𝘁𝗿𝗼 𝗱𝗮𝘀 𝗽𝗿𝗼́𝘅𝗶𝗺𝗮𝘀 …" at bounding box center [444, 122] width 109 height 52
click at [579, 48] on button "Save" at bounding box center [588, 45] width 29 height 20
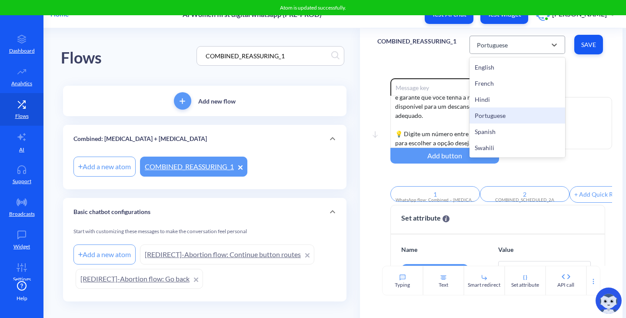
click at [517, 46] on div "Portuguese" at bounding box center [509, 45] width 74 height 16
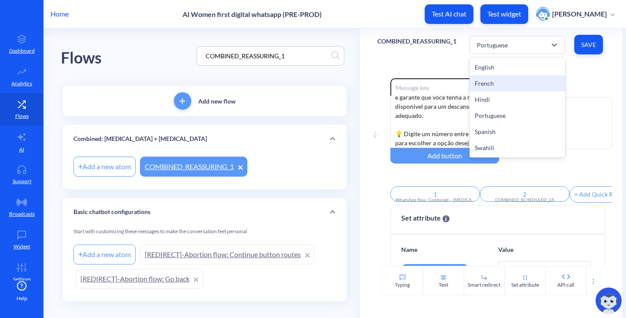
click at [498, 85] on div "French" at bounding box center [517, 83] width 96 height 16
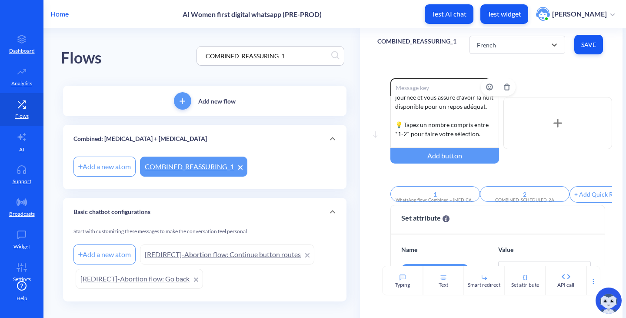
scroll to position [190, 0]
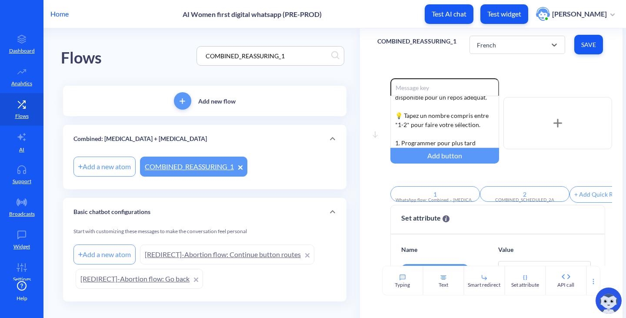
click at [495, 54] on div "option French, selected. 6 results available. Select is focused ,type to refine…" at bounding box center [537, 45] width 136 height 24
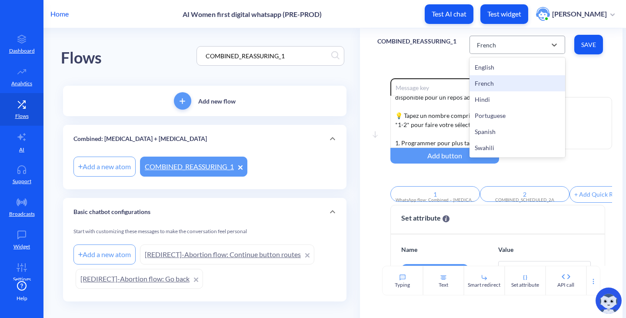
click at [495, 48] on div "French" at bounding box center [509, 45] width 74 height 16
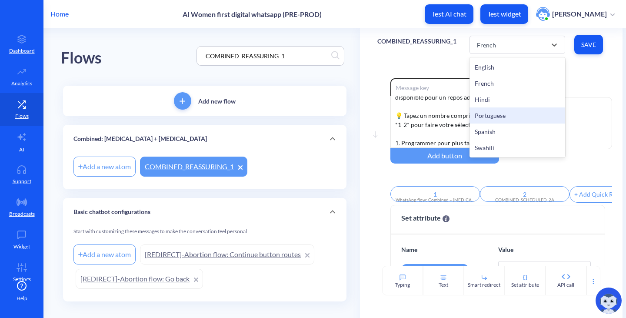
click at [496, 107] on div "Portuguese" at bounding box center [517, 115] width 96 height 16
click at [492, 46] on div "Portuguese" at bounding box center [492, 44] width 31 height 9
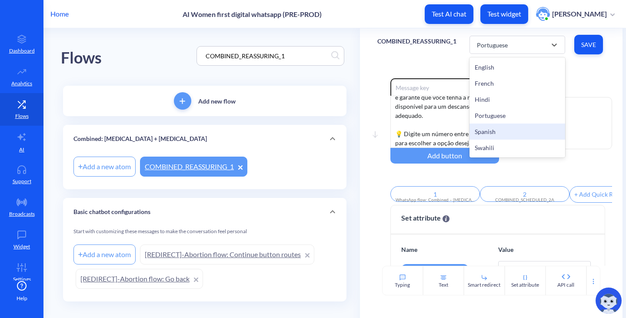
click at [488, 128] on div "Spanish" at bounding box center [517, 131] width 96 height 16
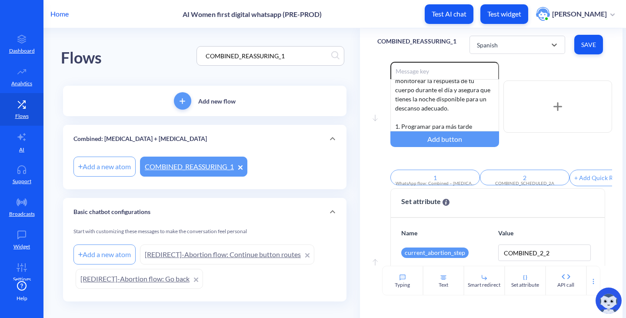
scroll to position [0, 0]
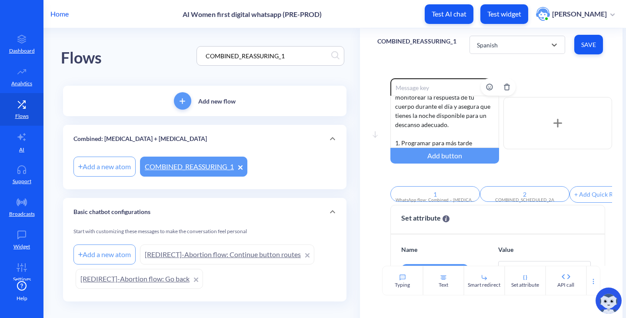
click at [470, 113] on div "Puedes avanzar al 𝘀𝗶𝗴𝘂𝗶𝗲𝗻𝘁𝗲 𝗽𝗮𝘀𝗼 𝗲𝗻 𝗰𝘂𝗮𝗹𝗾𝘂𝗶𝗲𝗿 𝗺𝗼𝗺𝗲𝗻𝘁𝗼 𝗱𝗲𝗻𝘁𝗿𝗼 𝗱𝗲 𝗹𝗮𝘀 𝗽𝗿𝗼́𝘅𝗶𝗺𝗮𝘀 𝟮…" at bounding box center [444, 122] width 109 height 52
click at [474, 136] on div "Puedes avanzar al 𝘀𝗶𝗴𝘂𝗶𝗲𝗻𝘁𝗲 𝗽𝗮𝘀𝗼 𝗲𝗻 𝗰𝘂𝗮𝗹𝗾𝘂𝗶𝗲𝗿 𝗺𝗼𝗺𝗲𝗻𝘁𝗼 𝗱𝗲𝗻𝘁𝗿𝗼 𝗱𝗲 𝗹𝗮𝘀 𝗽𝗿𝗼́𝘅𝗶𝗺𝗮𝘀 𝟮…" at bounding box center [444, 122] width 109 height 52
click at [566, 163] on div "Enable reactions Puedes avanzar al 𝘀𝗶𝗴𝘂𝗶𝗲𝗻𝘁𝗲 𝗽𝗮𝘀𝗼 𝗲𝗻 𝗰𝘂𝗮𝗹𝗾𝘂𝗶𝗲𝗿 𝗺𝗼𝗺𝗲𝗻𝘁𝗼 𝗱𝗲𝗻𝘁𝗿𝗼 𝗱…" at bounding box center [501, 123] width 222 height 90
click at [584, 47] on span "Save" at bounding box center [588, 44] width 15 height 9
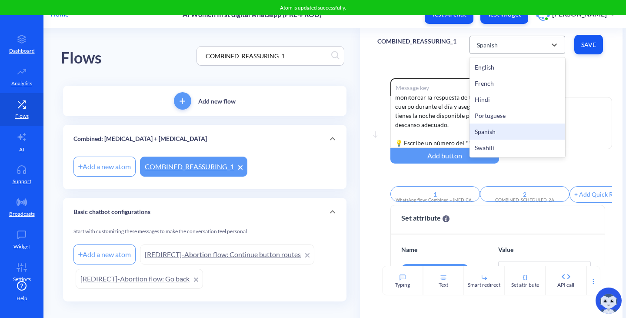
click at [485, 46] on div "Spanish" at bounding box center [487, 44] width 21 height 9
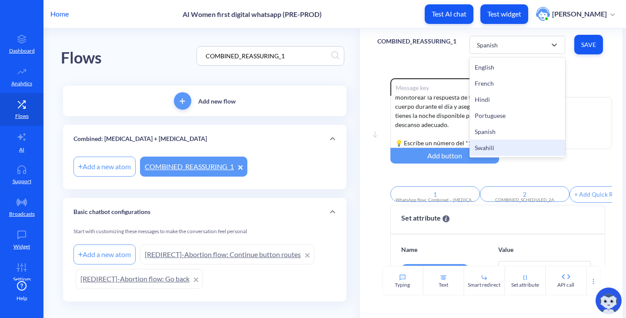
click at [500, 143] on div "Swahili" at bounding box center [517, 147] width 96 height 16
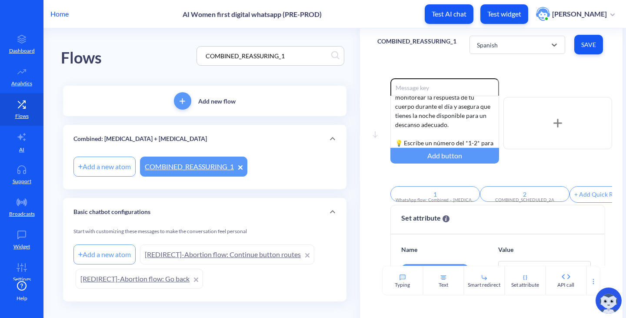
type input "Panga kwa baadaye"
type input "[PERSON_NAME]"
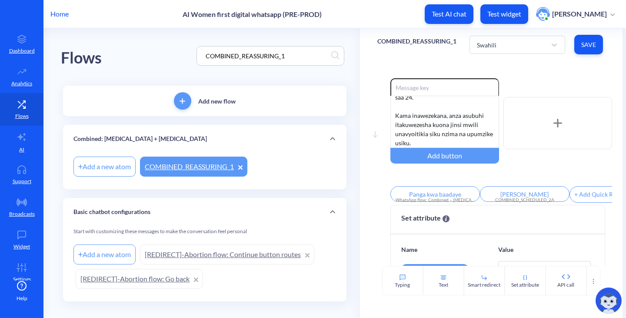
click at [203, 38] on div "Flows COMBINED_REASSURING_1" at bounding box center [205, 55] width 288 height 55
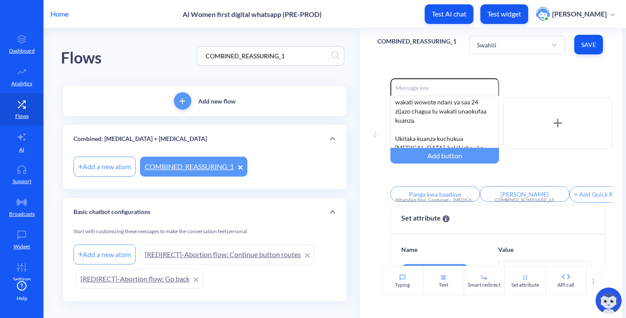
click at [524, 57] on div "COMBINED_REASSURING_1 Swahili Save" at bounding box center [491, 44] width 263 height 33
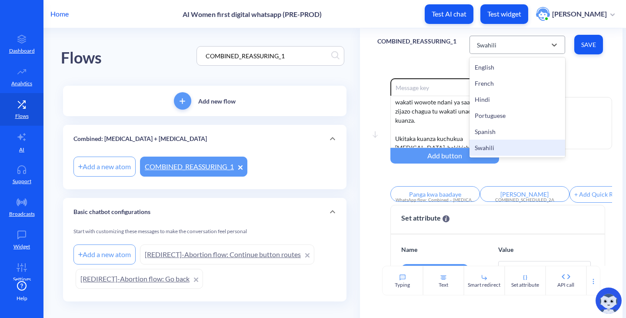
click at [518, 44] on div "Swahili" at bounding box center [509, 45] width 74 height 16
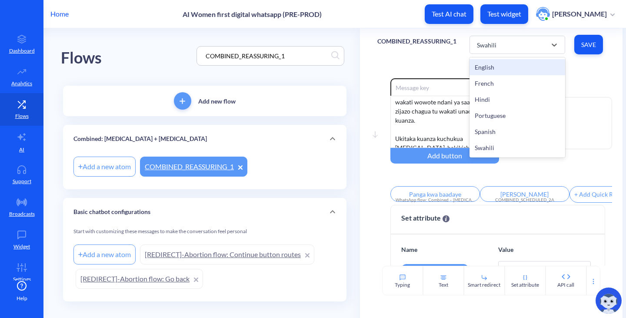
click at [491, 67] on div "English" at bounding box center [517, 67] width 96 height 16
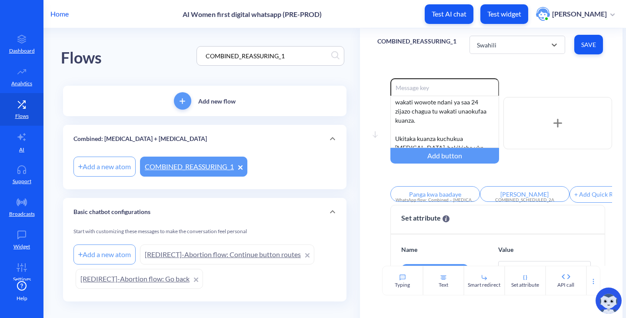
type input "Schedule for later"
type input "Start now"
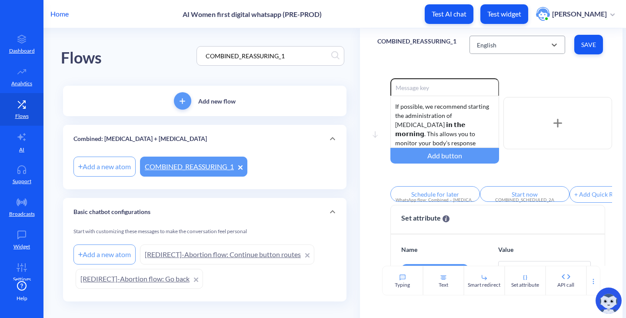
click at [508, 44] on div "English" at bounding box center [509, 45] width 74 height 16
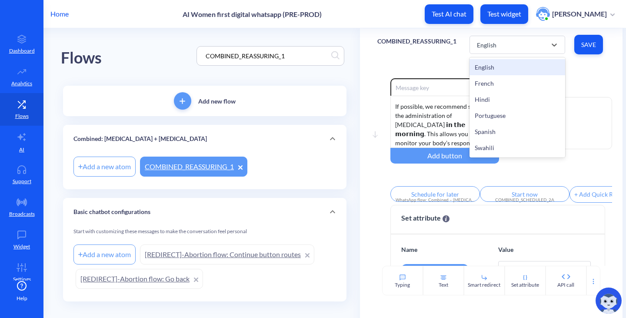
click at [488, 80] on div "French" at bounding box center [517, 83] width 96 height 16
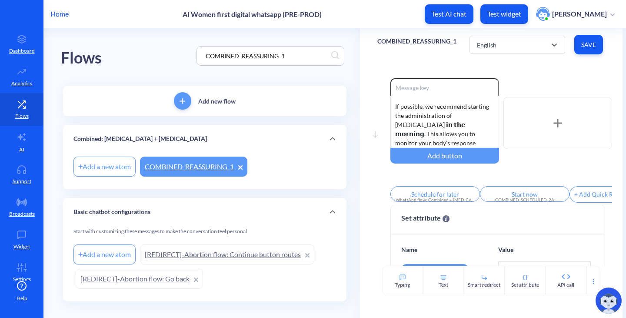
type input "1"
type input "2"
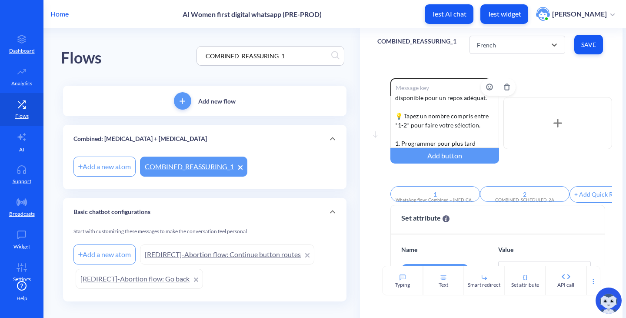
scroll to position [190, 0]
drag, startPoint x: 294, startPoint y: 52, endPoint x: 155, endPoint y: 39, distance: 139.7
click at [157, 40] on div "Flows COMBINED_REASSURING_1" at bounding box center [205, 55] width 288 height 55
paste input "SCHEDULED_2A"
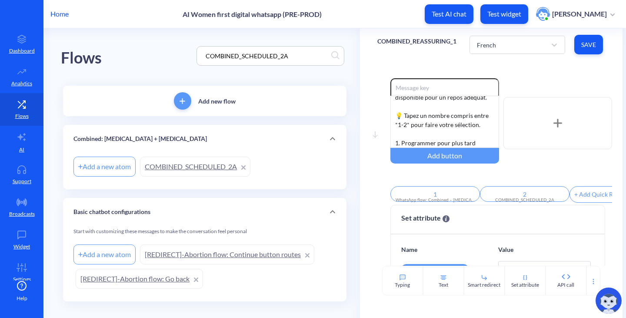
type input "COMBINED_SCHEDULED_2A"
click at [141, 53] on div "Flows COMBINED_SCHEDULED_2A" at bounding box center [205, 55] width 288 height 55
click at [188, 162] on link "COMBINED_SCHEDULED_2A" at bounding box center [195, 166] width 110 height 20
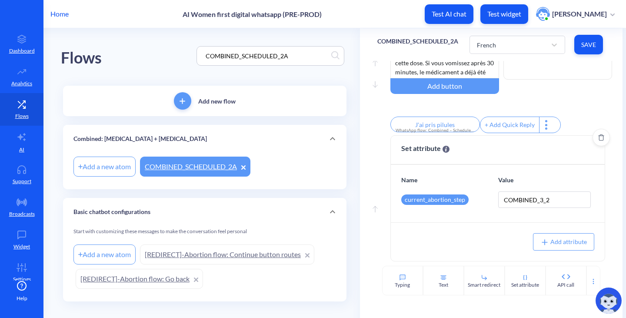
scroll to position [252, 0]
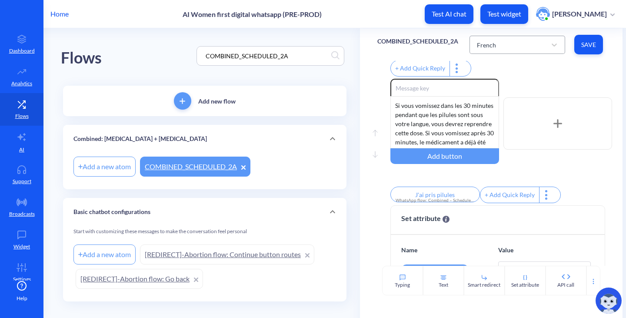
click at [484, 49] on div "French" at bounding box center [486, 44] width 19 height 9
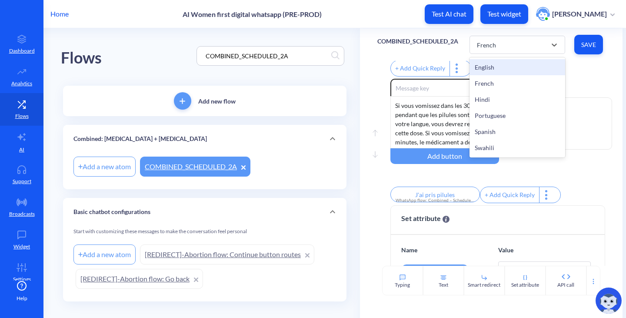
click at [483, 71] on div "English" at bounding box center [517, 67] width 96 height 16
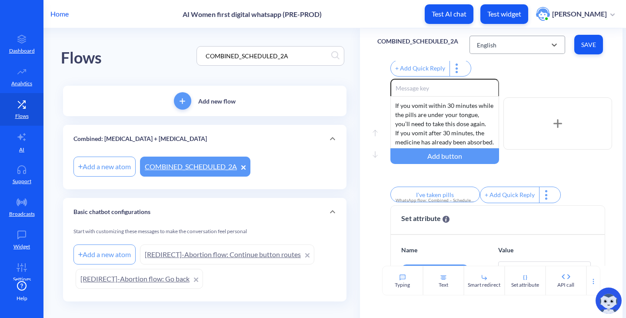
click at [484, 39] on div "English" at bounding box center [509, 45] width 74 height 16
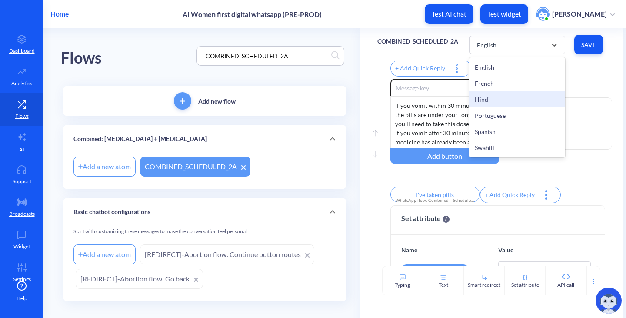
click at [488, 101] on div "Hindi" at bounding box center [517, 99] width 96 height 16
type input "1"
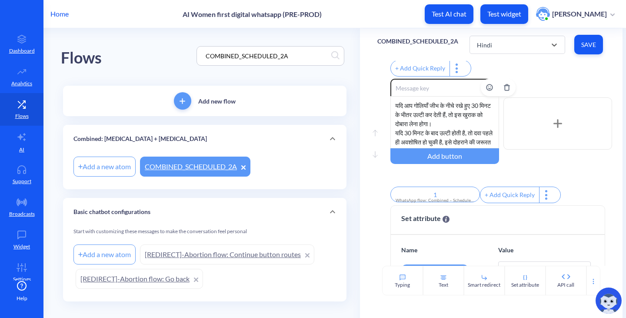
scroll to position [26, 0]
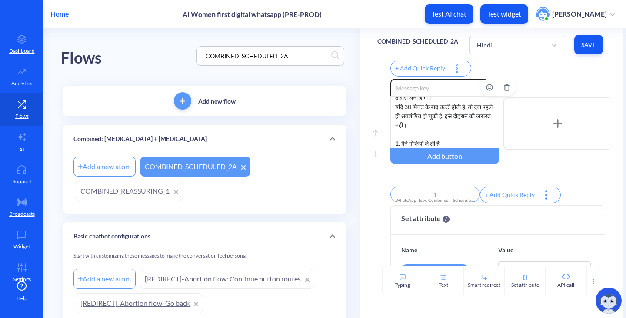
click at [458, 139] on div "यदि आप गोलियाँ जीभ के नीचे रखे हुए 30 मिनट के भीतर उल्टी कर देती हैं, तो इस खुर…" at bounding box center [444, 122] width 109 height 52
click at [473, 148] on div "यदि आप गोलियाँ जीभ के नीचे रखे हुए 30 मिनट के भीतर उल्टी कर देती हैं, तो इस खुर…" at bounding box center [444, 122] width 109 height 52
click at [560, 168] on div "Enable reactions यदि आप गोलियाँ जीभ के नीचे रखे हुए 30 मिनट के भीतर उल्टी कर दे…" at bounding box center [501, 124] width 222 height 90
click at [587, 43] on span "Save" at bounding box center [588, 44] width 15 height 9
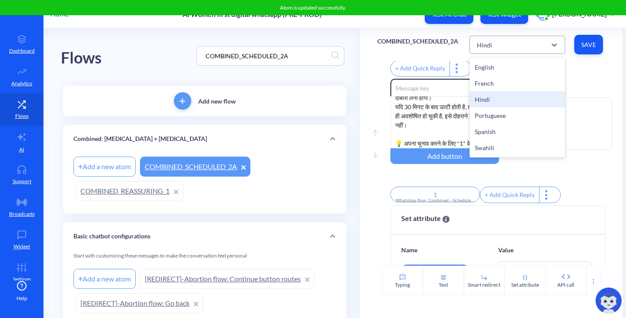
click at [528, 41] on div "Hindi" at bounding box center [509, 45] width 74 height 16
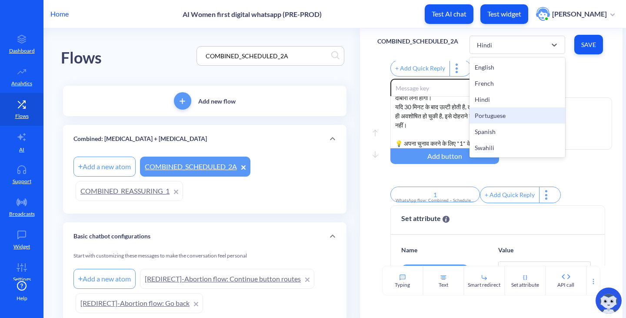
click at [495, 110] on div "Portuguese" at bounding box center [517, 115] width 96 height 16
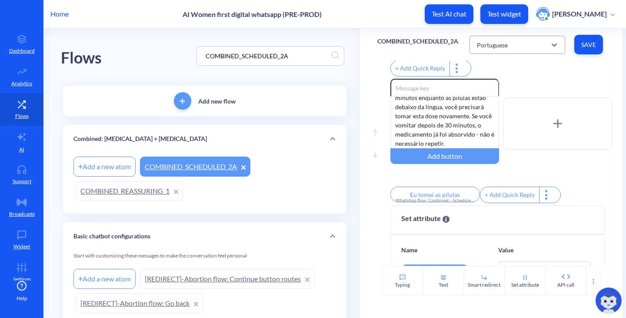
scroll to position [17, 0]
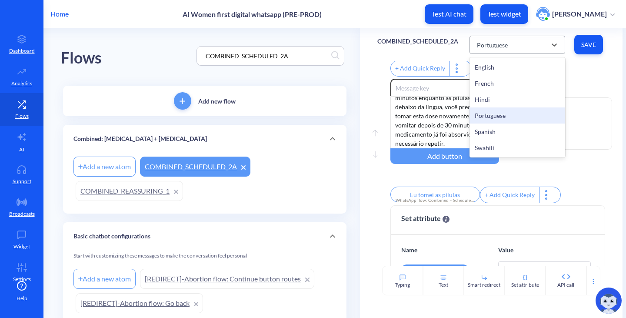
click at [498, 43] on div "Portuguese" at bounding box center [492, 44] width 31 height 9
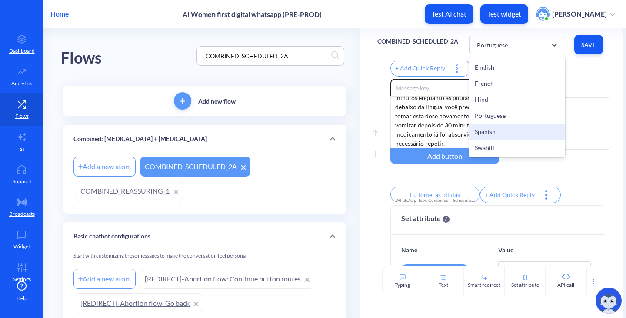
click at [496, 130] on div "Spanish" at bounding box center [517, 131] width 96 height 16
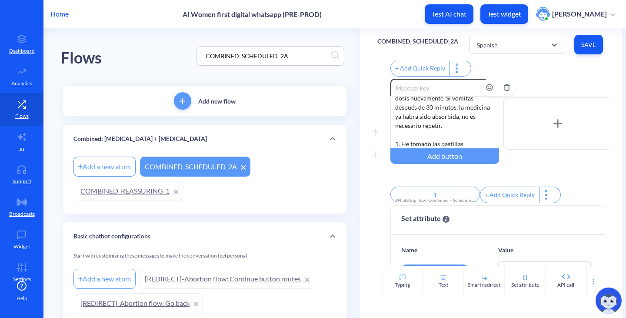
scroll to position [35, 0]
click at [460, 137] on div "Si vomitas dentro de 30 minutos mientras las pastillas están debajo de tu lengu…" at bounding box center [444, 122] width 109 height 52
click at [475, 148] on div "Si vomitas dentro de 30 minutos mientras las pastillas están debajo de tu lengu…" at bounding box center [444, 122] width 109 height 52
click at [577, 168] on div "Enable reactions Si vomitas dentro de 30 minutos mientras las pastillas están d…" at bounding box center [501, 124] width 222 height 90
click at [588, 53] on button "Save" at bounding box center [588, 45] width 29 height 20
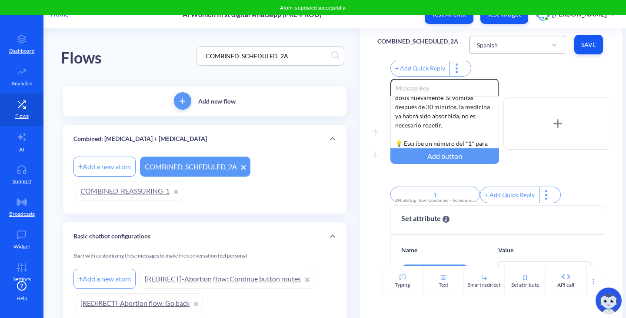
click at [502, 45] on div "Spanish" at bounding box center [509, 45] width 74 height 16
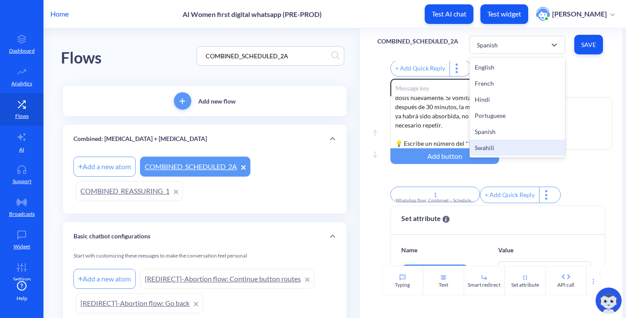
click at [489, 146] on div "Swahili" at bounding box center [517, 147] width 96 height 16
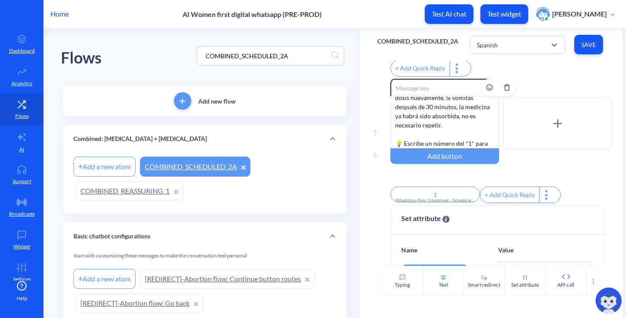
type input "Nimechukua vidonge"
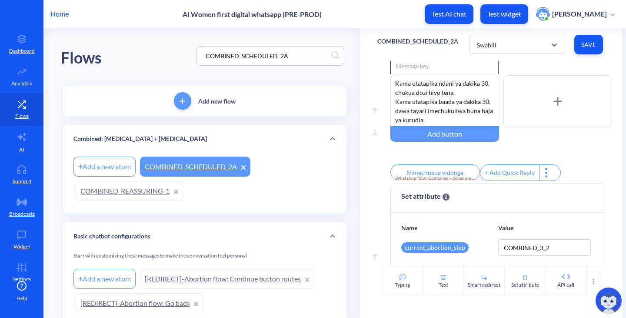
scroll to position [296, 0]
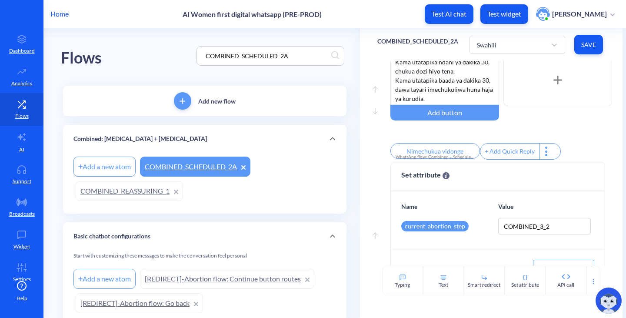
drag, startPoint x: 306, startPoint y: 57, endPoint x: 93, endPoint y: 40, distance: 213.6
click at [96, 40] on div "Flows COMBINED_SCHEDULED_2A" at bounding box center [205, 55] width 288 height 55
paste input "[MEDICAL_DATA]_SCHEDULED_4"
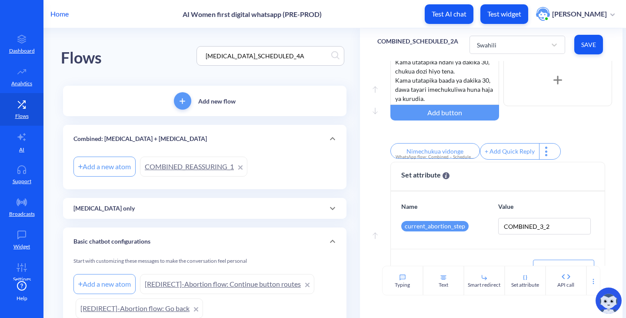
type input "[MEDICAL_DATA]_SCHEDULED_4A"
click at [133, 50] on div "Flows [MEDICAL_DATA]_SCHEDULED_4A" at bounding box center [205, 55] width 288 height 55
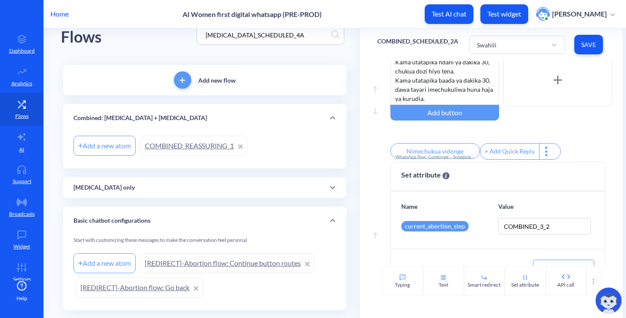
scroll to position [0, 0]
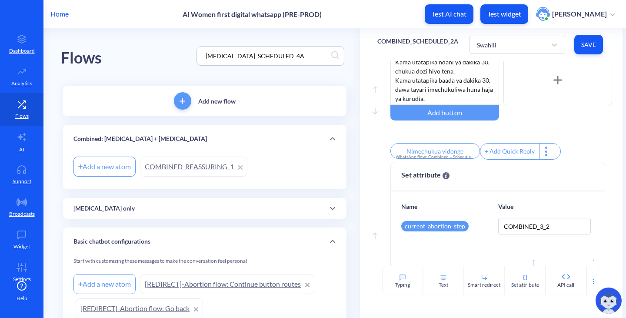
click at [186, 216] on div "[MEDICAL_DATA] only" at bounding box center [204, 208] width 283 height 21
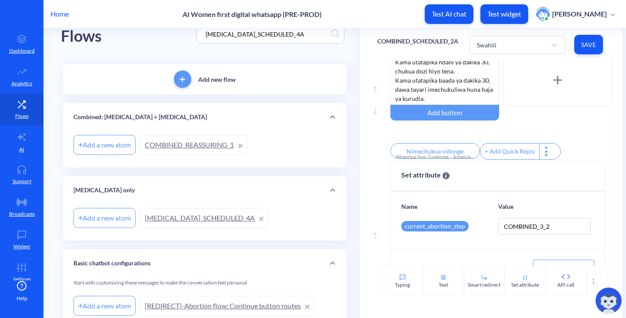
scroll to position [43, 0]
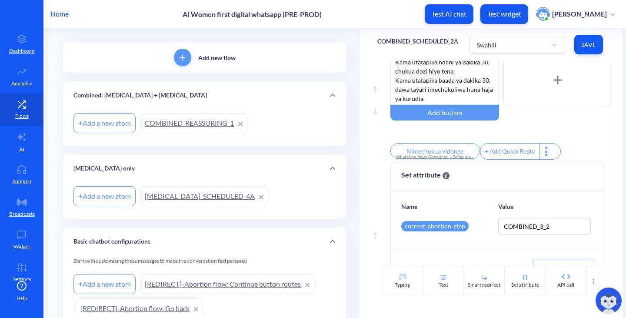
click at [193, 196] on link "[MEDICAL_DATA]_SCHEDULED_4A" at bounding box center [204, 196] width 128 height 20
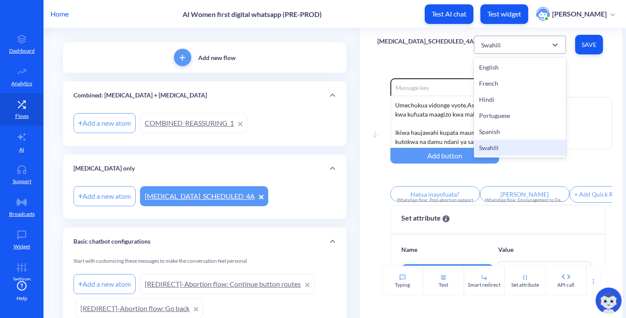
click at [492, 39] on div "Swahili" at bounding box center [512, 45] width 70 height 16
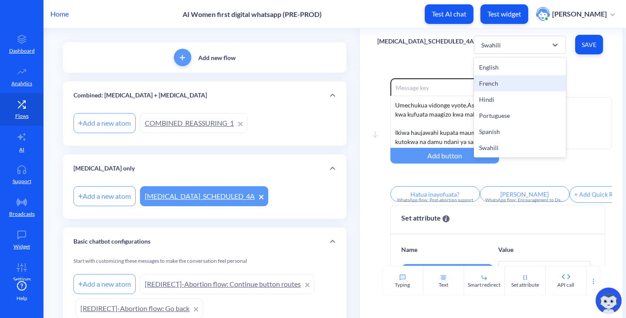
click at [483, 80] on div "French" at bounding box center [520, 83] width 92 height 16
type input "1"
type input "2"
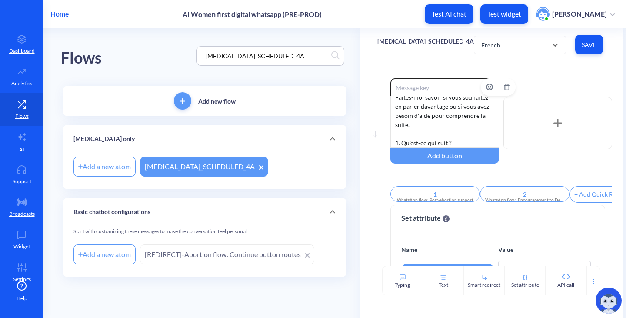
click at [446, 117] on div "Vous avez pris toutes les pilules - merci d'avoir suivi attentivement les étape…" at bounding box center [444, 122] width 109 height 52
click at [406, 141] on div "Vous avez pris toutes les pilules - merci d'avoir suivi attentivement les étape…" at bounding box center [444, 122] width 109 height 52
click at [533, 164] on div "Enable reactions Vous avez pris toutes les pilules - merci d'avoir suivi attent…" at bounding box center [501, 123] width 222 height 90
click at [594, 42] on span "Save" at bounding box center [589, 44] width 14 height 9
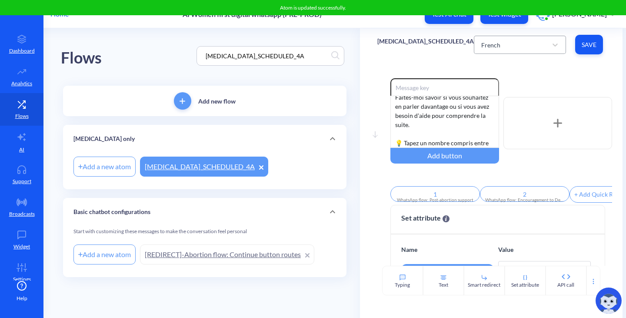
click at [498, 46] on div "French" at bounding box center [512, 45] width 70 height 16
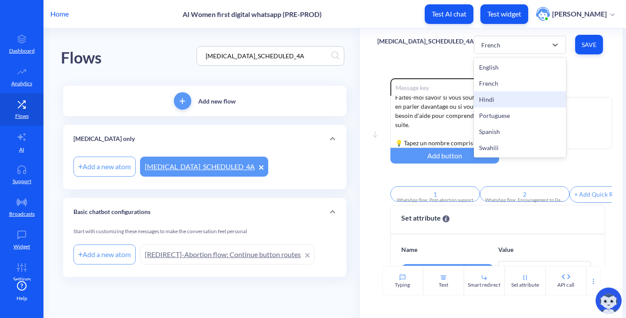
click at [494, 100] on div "Hindi" at bounding box center [520, 99] width 92 height 16
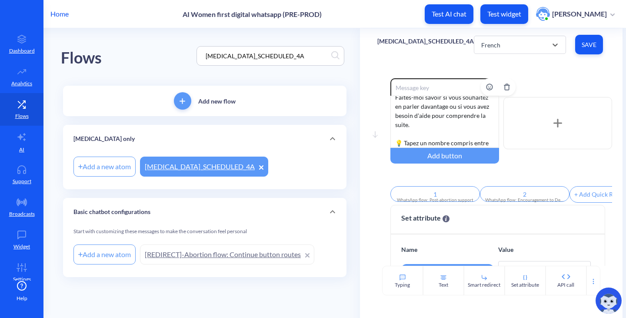
type input "अगला कदम क्या है?"
type input "मेरा डेटा हटाएँ"
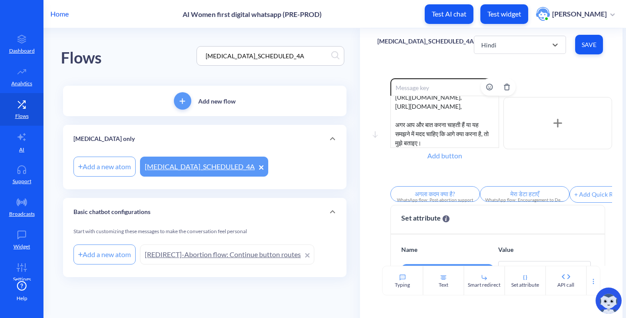
scroll to position [87, 0]
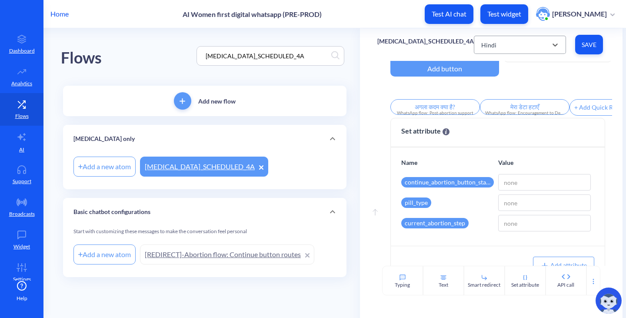
click at [498, 46] on div "Hindi" at bounding box center [512, 45] width 70 height 16
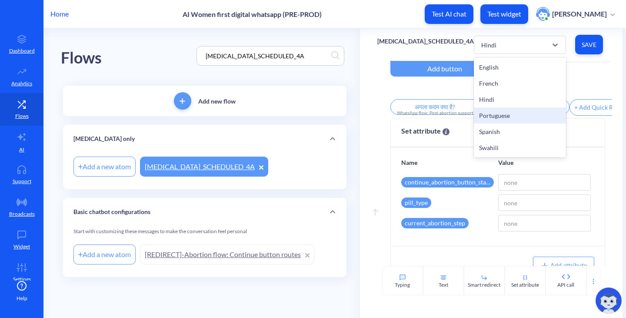
click at [492, 116] on div "Portuguese" at bounding box center [520, 115] width 92 height 16
type input "1"
type input "2"
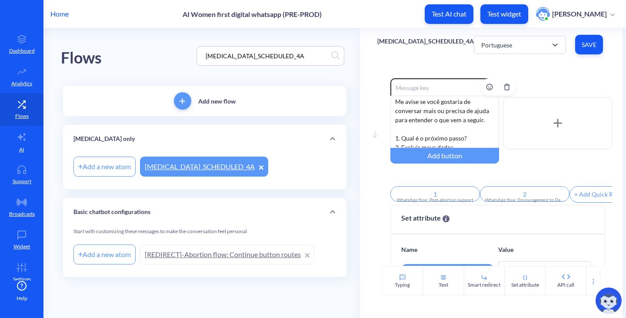
scroll to position [227, 0]
click at [490, 117] on div "Você tomou todas as pílulas - obrigada por seguir os passos cuidadosamente. ⚠️ …" at bounding box center [444, 122] width 109 height 52
click at [484, 133] on div "Você tomou todas as pílulas - obrigada por seguir os passos cuidadosamente. ⚠️ …" at bounding box center [444, 122] width 109 height 52
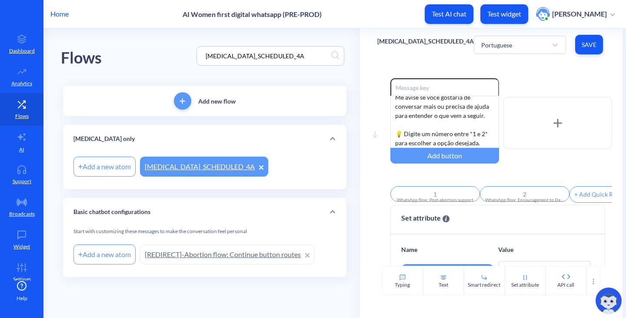
click at [567, 161] on div "Enable reactions Você tomou todas as pílulas - obrigada por seguir os passos cu…" at bounding box center [501, 123] width 222 height 90
click at [588, 41] on span "Save" at bounding box center [589, 44] width 14 height 9
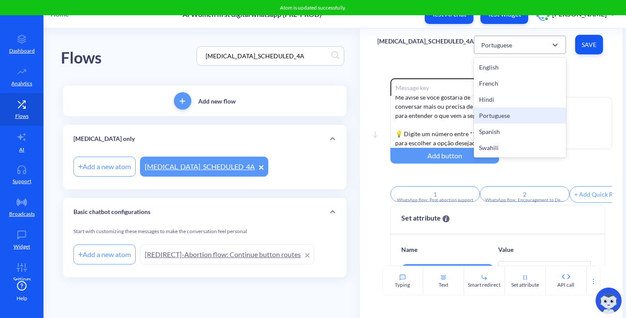
click at [493, 41] on div "Portuguese" at bounding box center [496, 44] width 31 height 9
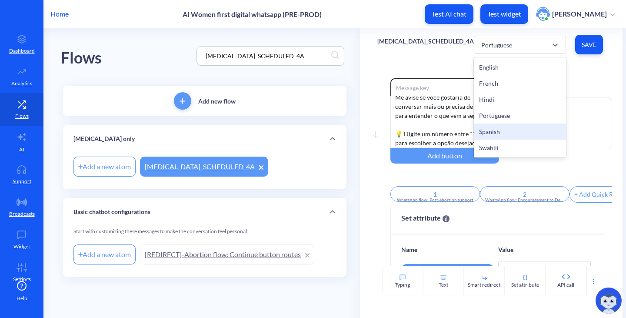
click at [498, 131] on div "Spanish" at bounding box center [520, 131] width 92 height 16
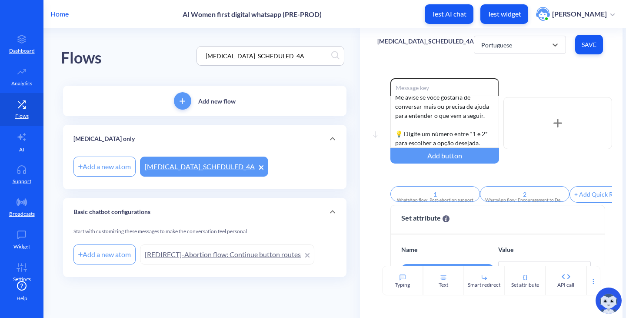
type input "¿Qué sigue?"
type input "Eliminar mis datos"
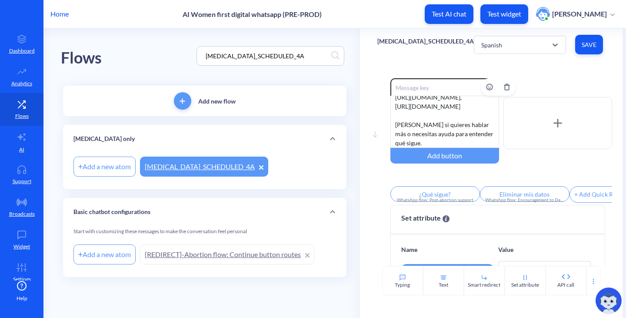
scroll to position [199, 0]
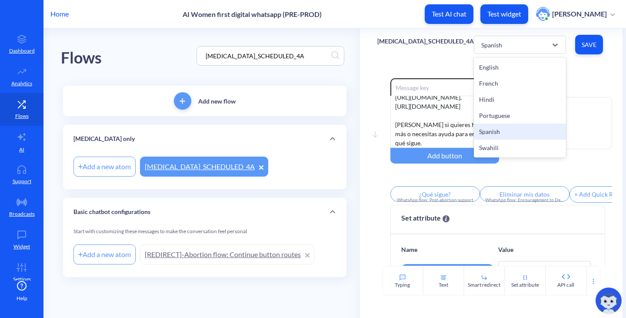
drag, startPoint x: 499, startPoint y: 50, endPoint x: 494, endPoint y: 131, distance: 81.0
click at [499, 51] on div "Spanish" at bounding box center [512, 45] width 70 height 16
click at [490, 146] on div "Swahili" at bounding box center [520, 147] width 92 height 16
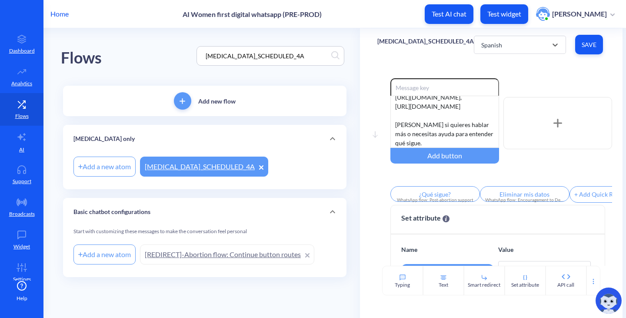
type input "Hatua inayofuata?"
type input "[PERSON_NAME]"
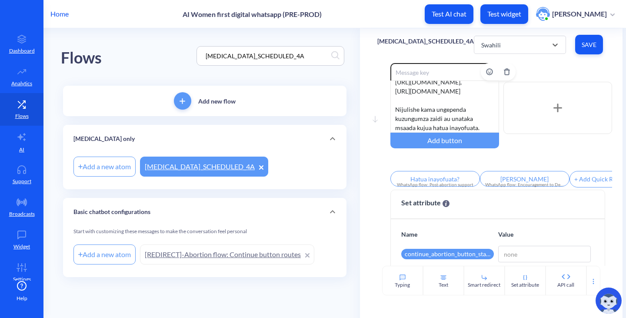
scroll to position [0, 0]
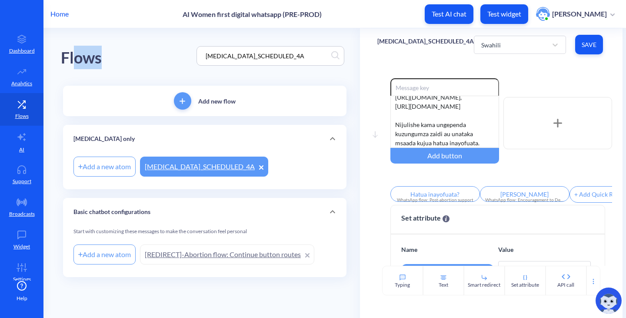
drag, startPoint x: 301, startPoint y: 50, endPoint x: 80, endPoint y: 36, distance: 221.3
click at [78, 36] on div "Flows [MEDICAL_DATA]_SCHEDULED_4A" at bounding box center [205, 55] width 288 height 55
click at [282, 49] on div "[MEDICAL_DATA]_SCHEDULED_4A" at bounding box center [270, 56] width 148 height 20
click at [295, 57] on input "[MEDICAL_DATA]_SCHEDULED_4A" at bounding box center [266, 56] width 130 height 10
drag, startPoint x: 309, startPoint y: 58, endPoint x: 163, endPoint y: 51, distance: 146.2
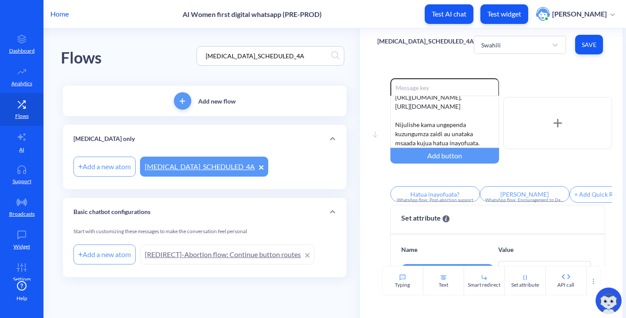
click at [163, 51] on div "Flows [MEDICAL_DATA]_SCHEDULED_4A" at bounding box center [205, 55] width 288 height 55
paste input "WhatsApp flow: Mis. only – Scheduled Notification 3С"
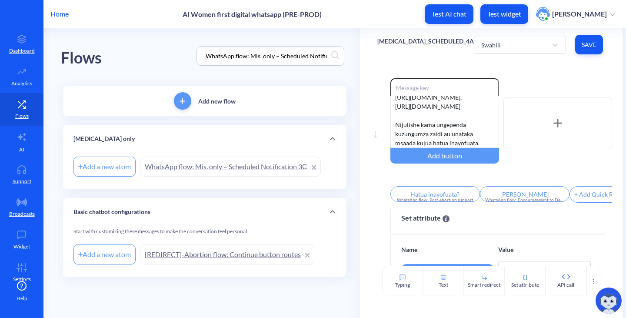
scroll to position [0, 21]
type input "WhatsApp flow: Mis. only – Scheduled Notification 3С"
click at [210, 170] on link "WhatsApp flow: Mis. only – Scheduled Notification 3С" at bounding box center [230, 166] width 181 height 20
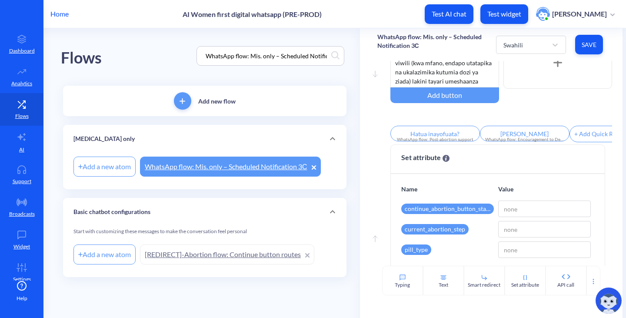
scroll to position [87, 0]
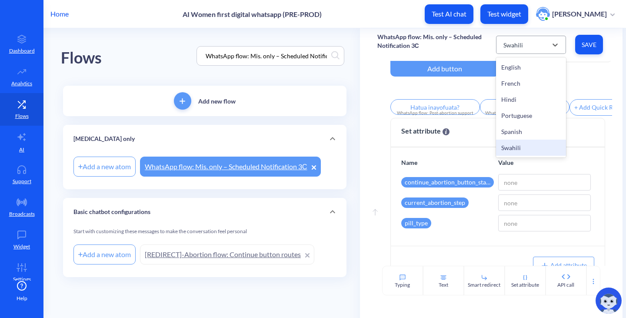
click at [532, 43] on div "Swahili" at bounding box center [523, 45] width 48 height 16
click at [524, 81] on div "French" at bounding box center [531, 83] width 70 height 16
type input "1"
type input "2"
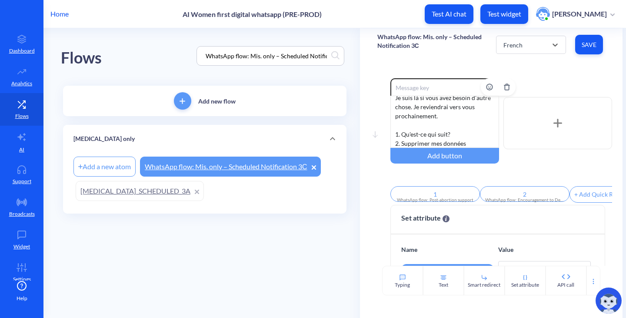
scroll to position [209, 0]
click at [451, 130] on div "Si pour une raison quelconque vous ne pouvez pas prendre toutes les 𝟭𝟮 𝗽𝗶𝗹𝘂𝗹𝗲𝘀 …" at bounding box center [444, 122] width 109 height 52
click at [445, 113] on div "Si pour une raison quelconque vous ne pouvez pas prendre toutes les 𝟭𝟮 𝗽𝗶𝗹𝘂𝗹𝗲𝘀 …" at bounding box center [444, 122] width 109 height 52
click at [406, 143] on div "Si pour une raison quelconque vous ne pouvez pas prendre toutes les 𝟭𝟮 𝗽𝗶𝗹𝘂𝗹𝗲𝘀 …" at bounding box center [444, 122] width 109 height 52
click at [588, 168] on div "Enable reactions Si pour une raison quelconque vous ne pouvez pas prendre toute…" at bounding box center [501, 123] width 222 height 90
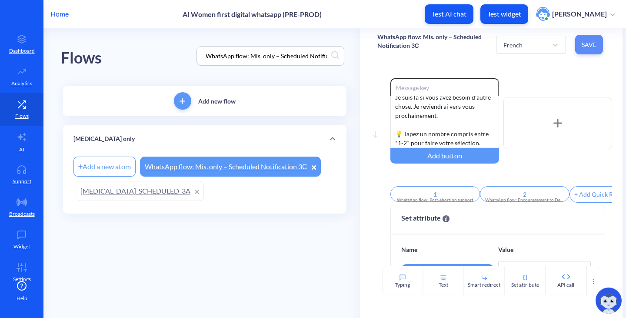
click at [591, 38] on button "Save" at bounding box center [589, 45] width 28 height 20
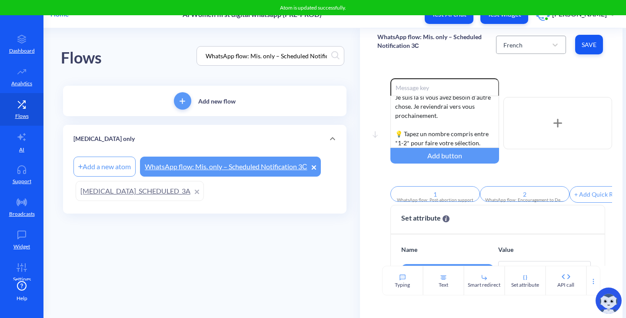
click at [529, 46] on div "French" at bounding box center [523, 45] width 48 height 16
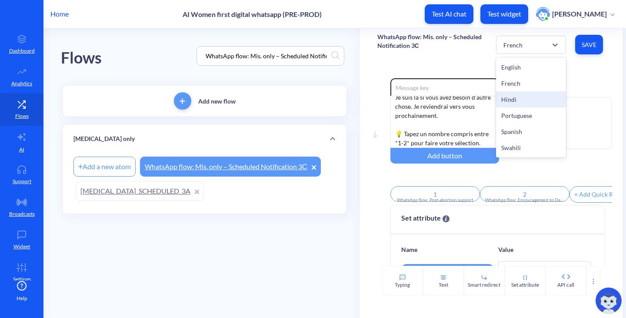
click at [526, 96] on div "Hindi" at bounding box center [531, 99] width 70 height 16
type input "अगला कदम क्या है?"
type input "मेरा डेटा हटाएँ"
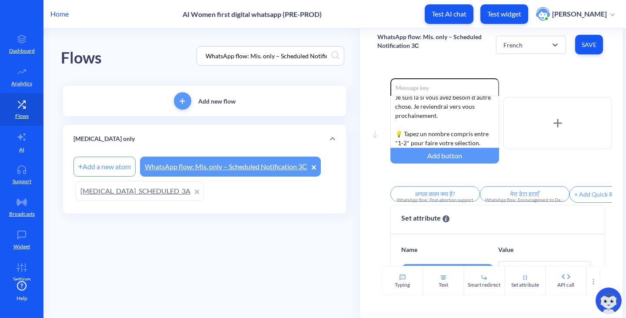
scroll to position [145, 0]
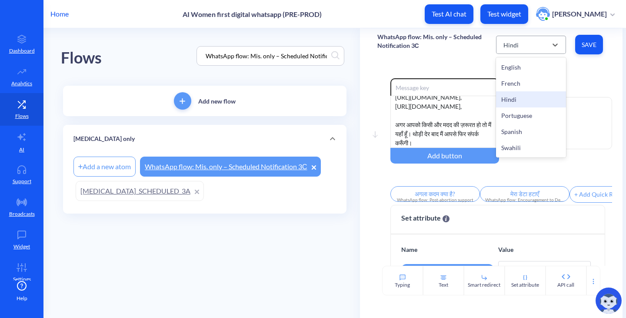
click at [531, 39] on div "Hindi" at bounding box center [523, 45] width 48 height 16
click at [517, 116] on div "Portuguese" at bounding box center [531, 115] width 70 height 16
type input "O que vem a seguir?"
type input "Apagar os meus dados"
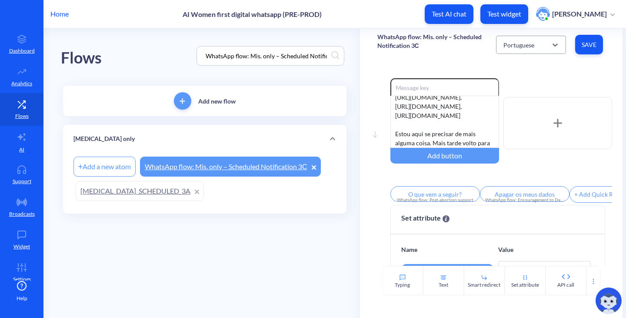
click at [516, 48] on div "Portuguese" at bounding box center [518, 44] width 31 height 9
click at [524, 134] on div "Spanish" at bounding box center [531, 131] width 70 height 16
type input "¿Qué sigue?"
type input "Eliminar mis datos"
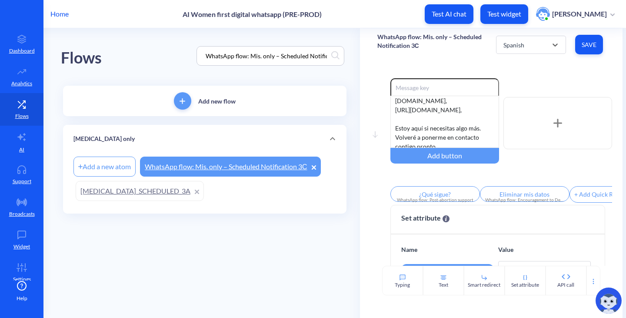
scroll to position [154, 0]
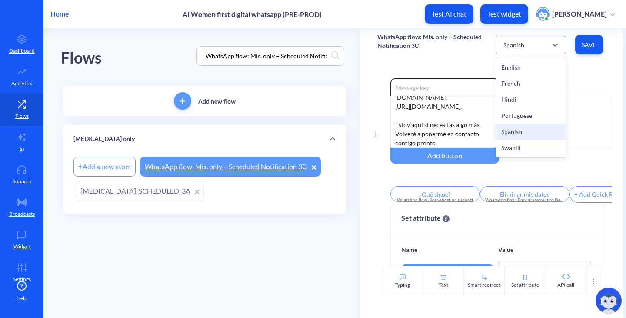
click at [515, 46] on div "Spanish" at bounding box center [513, 44] width 21 height 9
click at [516, 143] on div "Swahili" at bounding box center [531, 147] width 70 height 16
type input "Hatua inayofuata?"
type input "[PERSON_NAME]"
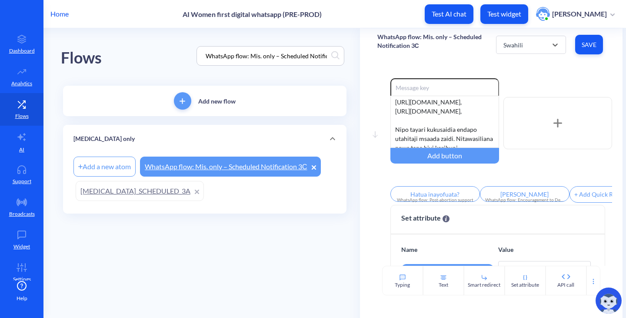
scroll to position [190, 0]
click at [296, 61] on div "WhatsApp flow: Mis. only – Scheduled Notification 3С" at bounding box center [270, 56] width 148 height 20
click at [291, 47] on div "WhatsApp flow: Mis. only – Scheduled Notification 3С" at bounding box center [270, 56] width 148 height 20
click at [292, 53] on input "WhatsApp flow: Mis. only – Scheduled Notification 3С" at bounding box center [266, 56] width 130 height 10
paste input "Combined – Scheduled Notification 5A"
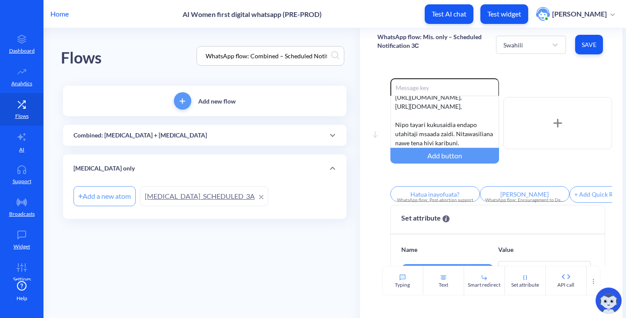
scroll to position [0, 25]
type input "WhatsApp flow: Combined – Scheduled Notification 5A"
click at [181, 192] on link "[MEDICAL_DATA]_SCHEDULED_3A" at bounding box center [204, 196] width 128 height 20
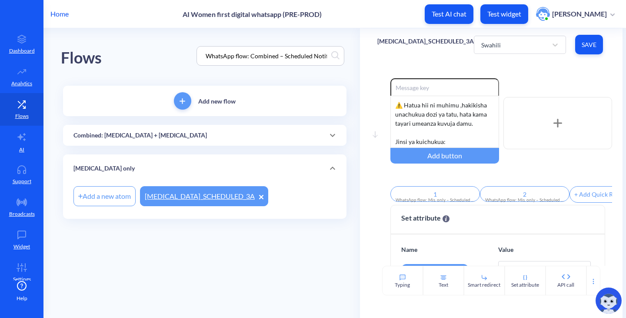
click at [209, 140] on div "Combined: [MEDICAL_DATA] + [MEDICAL_DATA]" at bounding box center [204, 135] width 283 height 21
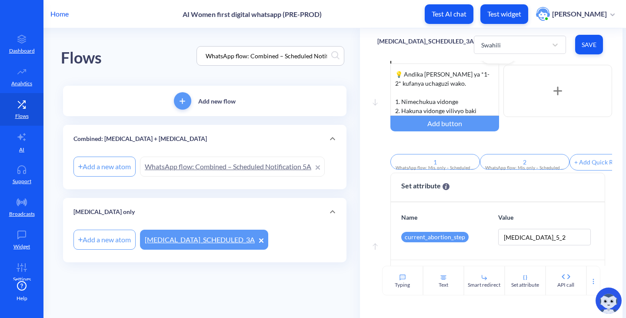
scroll to position [75, 0]
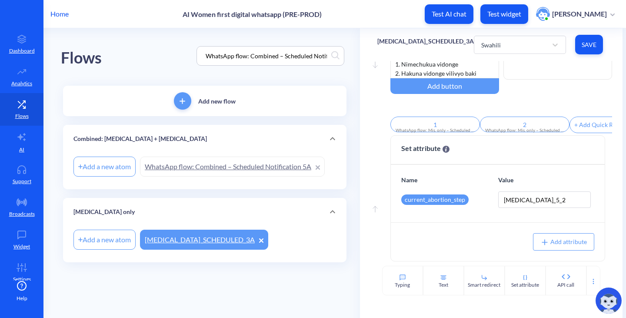
click at [210, 162] on link "WhatsApp flow: Combined – Scheduled Notification 5A" at bounding box center [232, 166] width 185 height 20
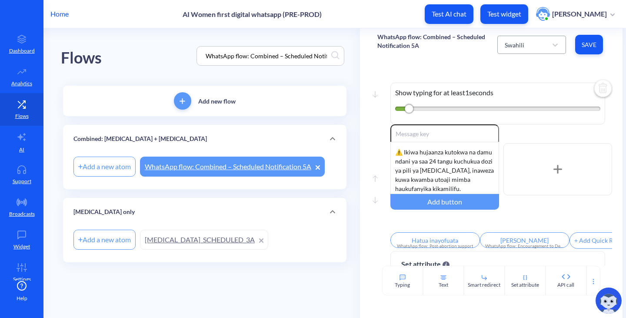
scroll to position [43, 0]
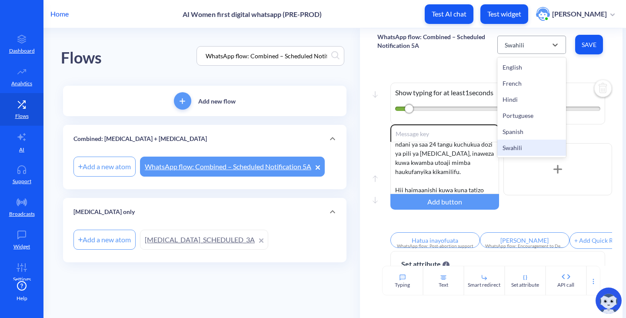
click at [535, 49] on div "Swahili" at bounding box center [523, 45] width 47 height 16
click at [521, 69] on div "English" at bounding box center [531, 67] width 69 height 16
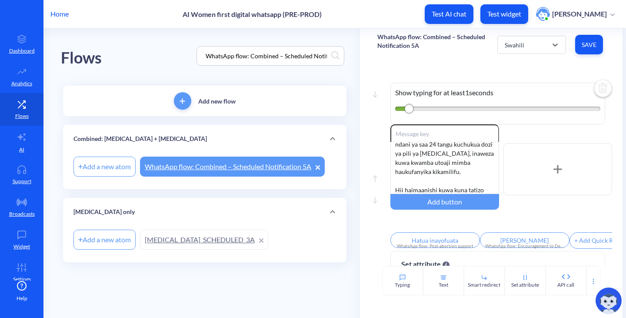
type input "What's next?"
type input "Delete my data"
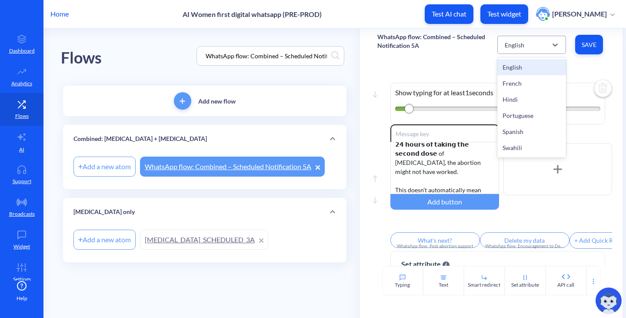
click at [502, 51] on div "English" at bounding box center [523, 45] width 47 height 16
click at [515, 80] on div "French" at bounding box center [531, 83] width 69 height 16
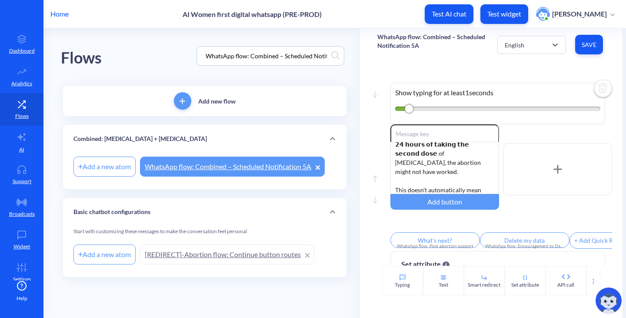
type input "1"
type input "2"
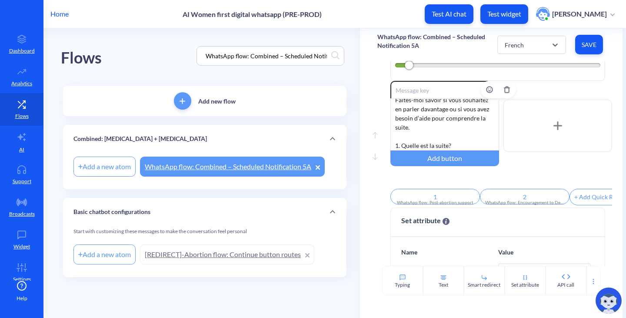
click at [407, 112] on div "Vous avez pris tous les comprimés. Merci d’avoir suivi les étapes avec soin. ⚠️…" at bounding box center [444, 124] width 109 height 52
click at [431, 118] on div "Vous avez pris tous les comprimés. Merci d’avoir suivi les étapes avec soin. ⚠️…" at bounding box center [444, 124] width 109 height 52
click at [406, 144] on div "Vous avez pris tous les comprimés. Merci d’avoir suivi les étapes avec soin. ⚠️…" at bounding box center [444, 124] width 109 height 52
click at [532, 164] on div "Enable reactions Vous avez pris tous les comprimés. Merci d’avoir suivi les éta…" at bounding box center [501, 126] width 222 height 90
click at [583, 45] on span "Save" at bounding box center [589, 44] width 14 height 9
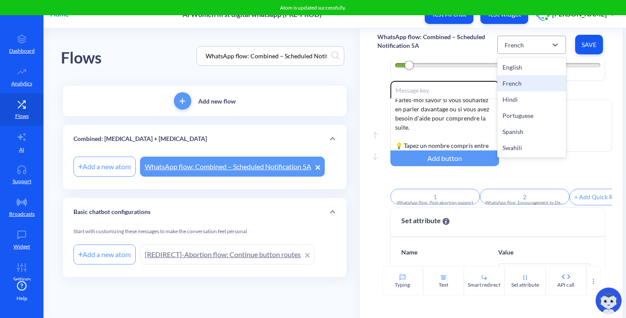
click at [540, 45] on div "French" at bounding box center [523, 45] width 47 height 16
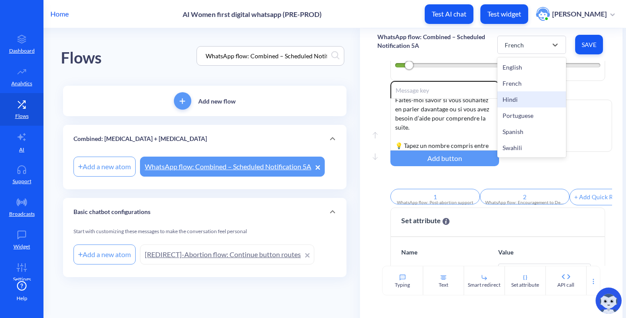
click at [528, 98] on div "Hindi" at bounding box center [531, 99] width 69 height 16
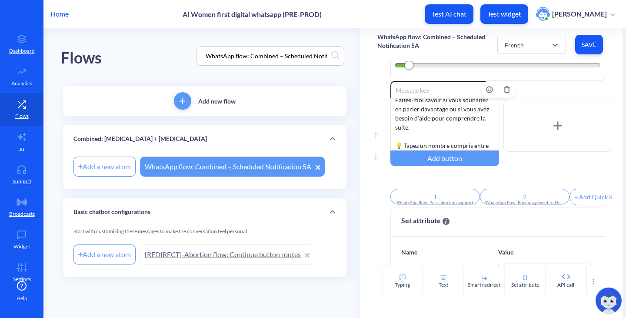
type input "अगला कदम क्या है?"
type input "डेटा हटाएँ"
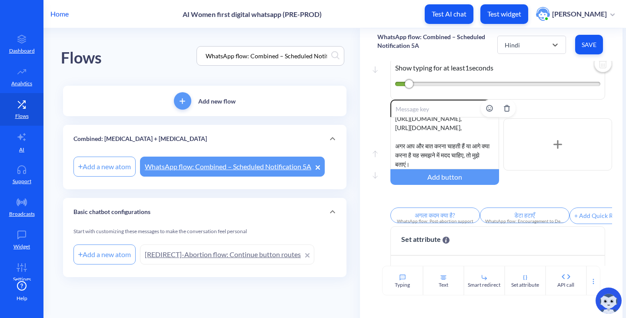
scroll to position [0, 0]
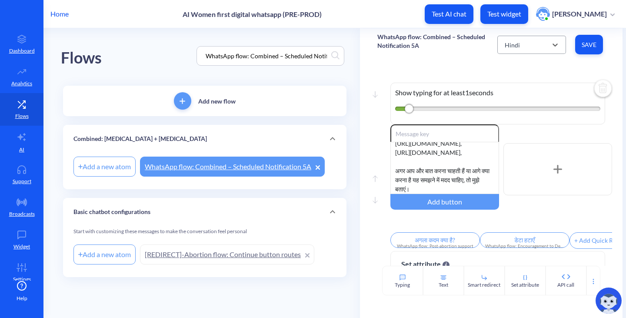
click at [518, 35] on div "option Hindi, selected. 6 results available. Select is focused ,type to refine …" at bounding box center [551, 45] width 108 height 24
click at [518, 50] on div "Hindi" at bounding box center [523, 45] width 47 height 16
click at [515, 118] on div "Portuguese" at bounding box center [531, 115] width 69 height 16
type input "O que vem agora?"
type input "Excluir meus dados"
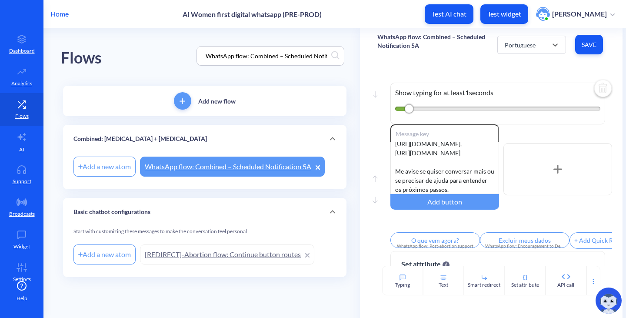
scroll to position [190, 0]
click at [514, 41] on div "Portuguese" at bounding box center [520, 44] width 31 height 9
click at [512, 127] on div "Spanish" at bounding box center [531, 131] width 69 height 16
type input "¿Qué sigue?"
type input "Eliminar mis datos"
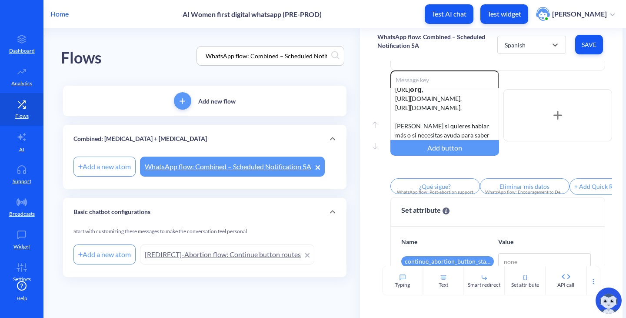
scroll to position [87, 0]
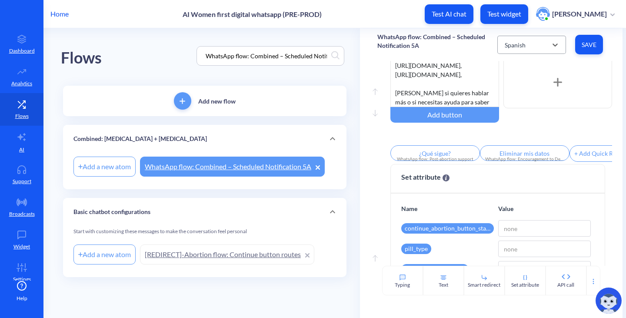
click at [524, 40] on div "Spanish" at bounding box center [515, 44] width 21 height 9
click at [508, 141] on div "Swahili" at bounding box center [531, 147] width 69 height 16
type input "Hatua inayofuata"
type input "[PERSON_NAME]"
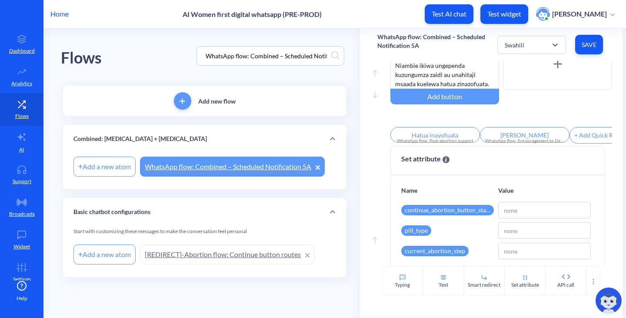
scroll to position [32, 0]
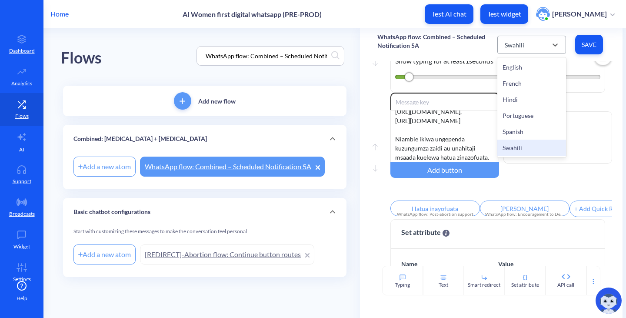
click at [526, 49] on div "Swahili" at bounding box center [523, 45] width 47 height 16
click at [516, 101] on div "Hindi" at bounding box center [531, 99] width 69 height 16
type input "अगला कदम क्या है?"
type input "डेटा हटाएँ"
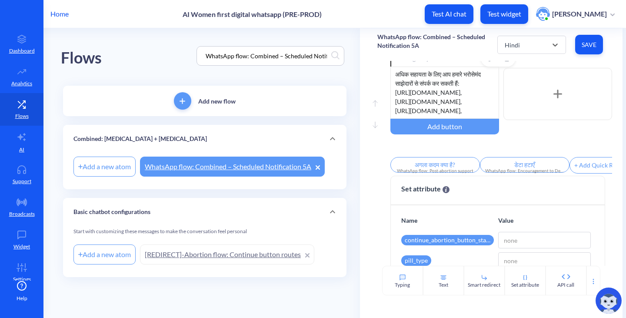
scroll to position [120, 0]
click at [519, 47] on div "Hindi" at bounding box center [523, 45] width 47 height 16
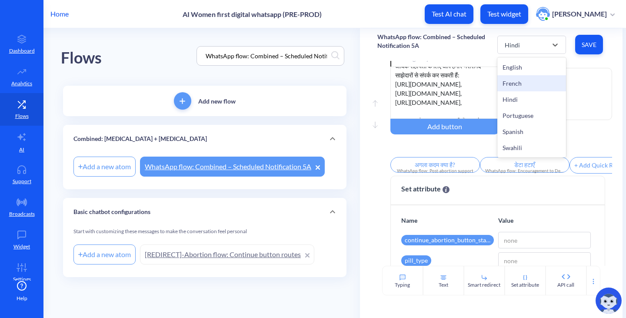
click at [509, 81] on div "French" at bounding box center [531, 83] width 69 height 16
type input "1"
type input "2"
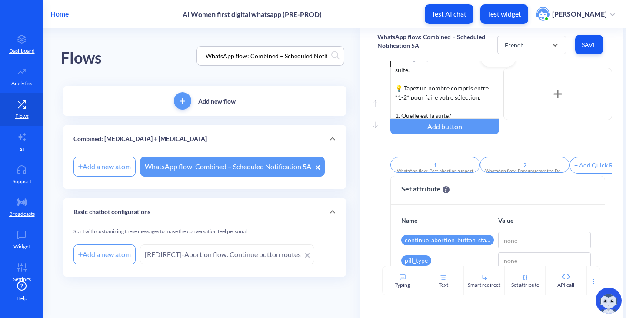
scroll to position [272, 0]
click at [55, 278] on main "Flows WhatsApp flow: Combined – Scheduled Notification 5A Add new flow Combined…" at bounding box center [334, 172] width 582 height 289
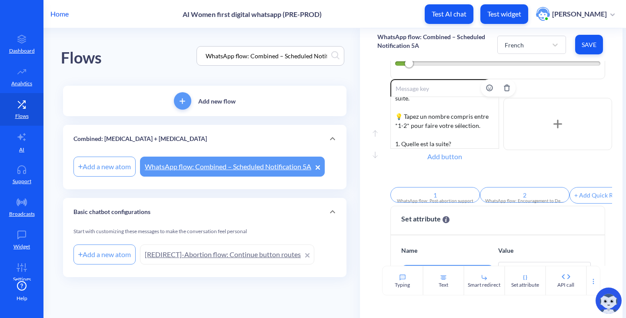
scroll to position [0, 0]
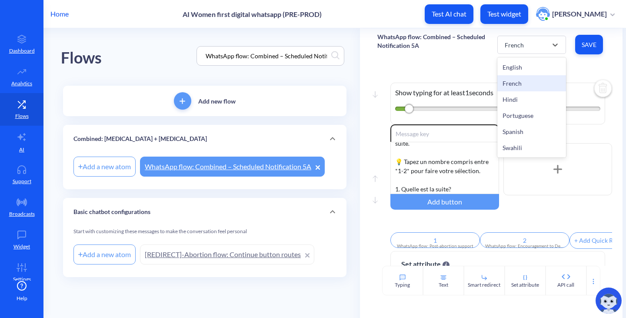
drag, startPoint x: 532, startPoint y: 43, endPoint x: 521, endPoint y: 89, distance: 47.5
click at [531, 43] on div "French" at bounding box center [523, 45] width 47 height 16
click at [513, 81] on div "French" at bounding box center [531, 83] width 69 height 16
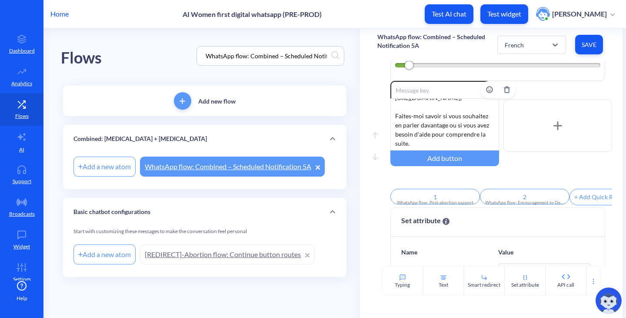
scroll to position [272, 0]
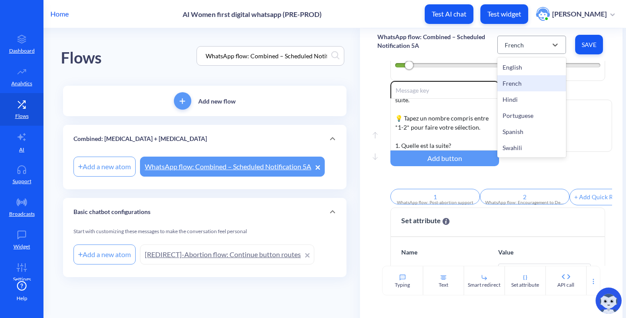
click at [518, 44] on div "French" at bounding box center [514, 44] width 19 height 9
click at [518, 100] on div "Hindi" at bounding box center [531, 99] width 69 height 16
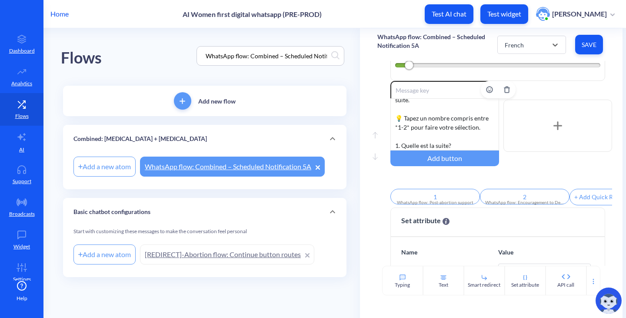
type input "अगला कदम क्या है?"
type input "डेटा हटाएँ"
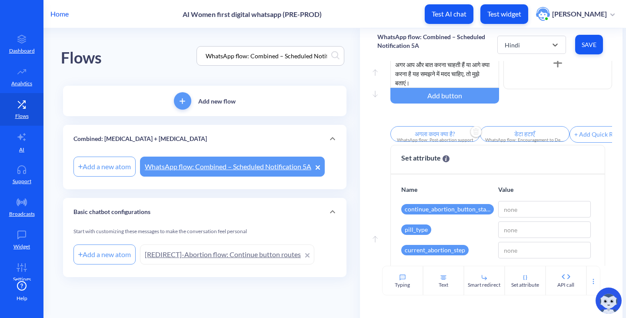
scroll to position [0, 0]
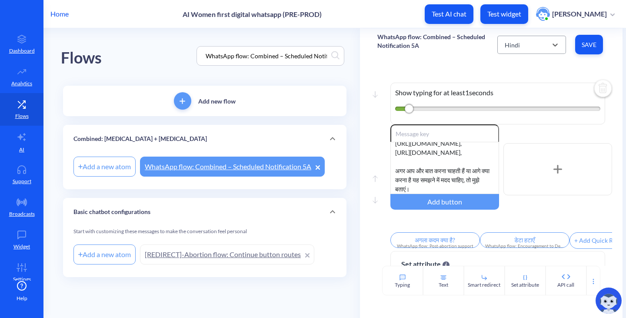
click at [505, 49] on input "text" at bounding box center [505, 45] width 1 height 10
click at [517, 117] on div "Portuguese" at bounding box center [531, 115] width 69 height 16
type input "O que vem agora?"
type input "Excluir meus dados"
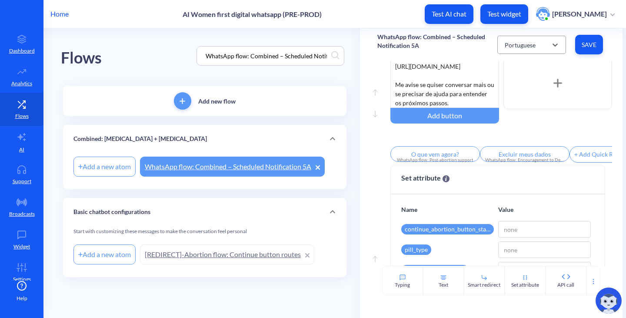
scroll to position [87, 0]
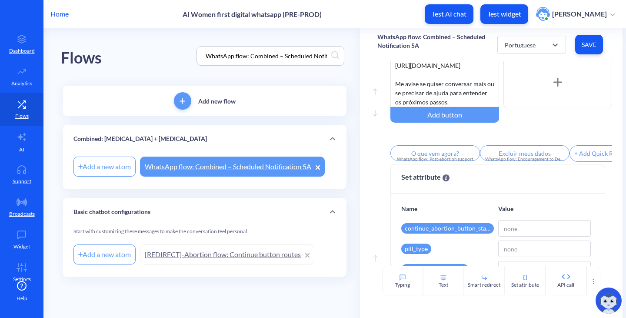
click at [516, 34] on div "option Portuguese, selected. 6 results available. Select is focused ,type to re…" at bounding box center [551, 45] width 108 height 24
click at [517, 39] on div "Portuguese" at bounding box center [523, 45] width 47 height 16
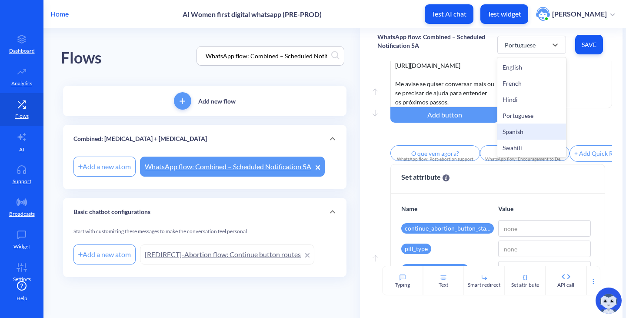
click at [515, 126] on div "Spanish" at bounding box center [531, 131] width 69 height 16
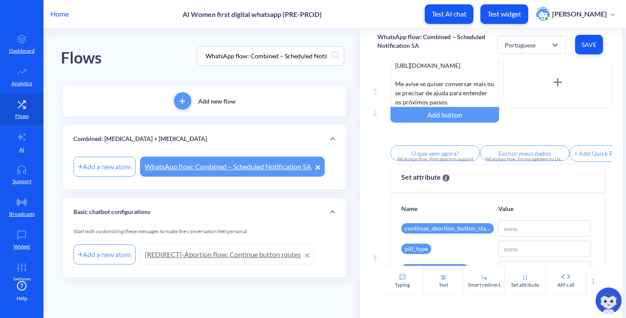
type input "¿Qué sigue?"
type input "Eliminar mis datos"
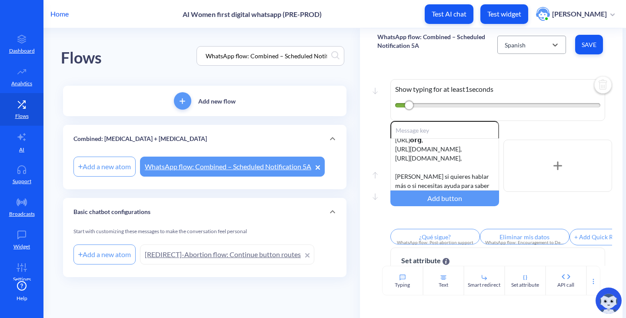
scroll to position [0, 0]
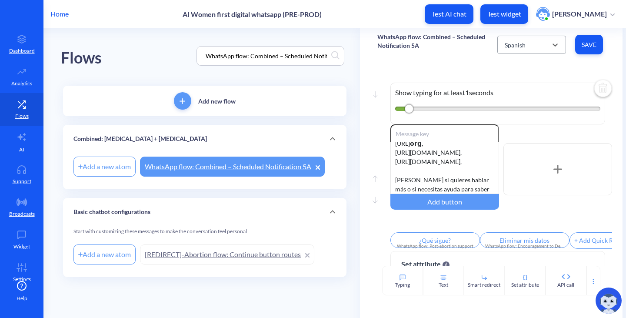
click at [513, 43] on div "Spanish" at bounding box center [515, 44] width 21 height 9
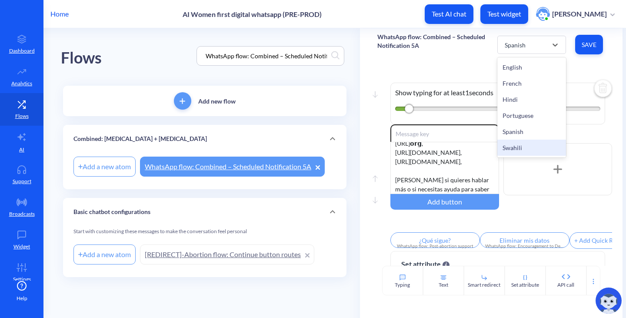
click at [521, 149] on div "Swahili" at bounding box center [531, 147] width 69 height 16
type input "Hatua inayofuata"
type input "[PERSON_NAME]"
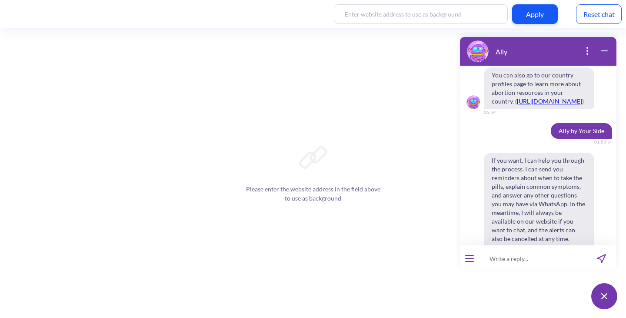
scroll to position [5053, 0]
